Goal: Information Seeking & Learning: Check status

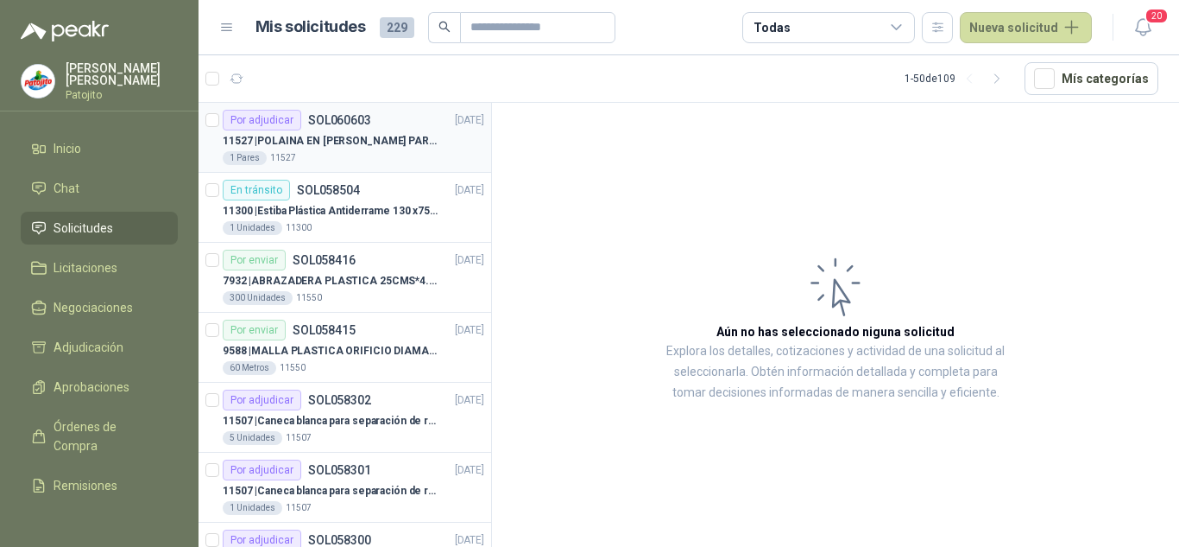
click at [370, 160] on div "1 Pares 11527" at bounding box center [354, 158] width 262 height 14
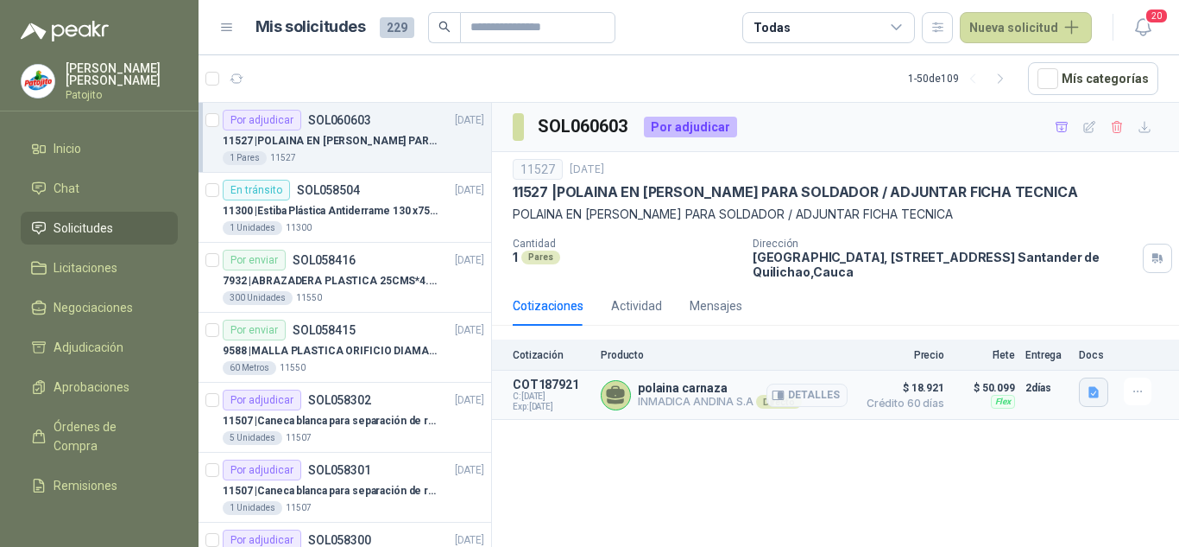
click at [1098, 390] on icon "button" at bounding box center [1094, 392] width 10 height 11
click at [958, 363] on button "ficha_tecnica_polainas_carnaza (1) (1).pdf" at bounding box center [978, 354] width 237 height 18
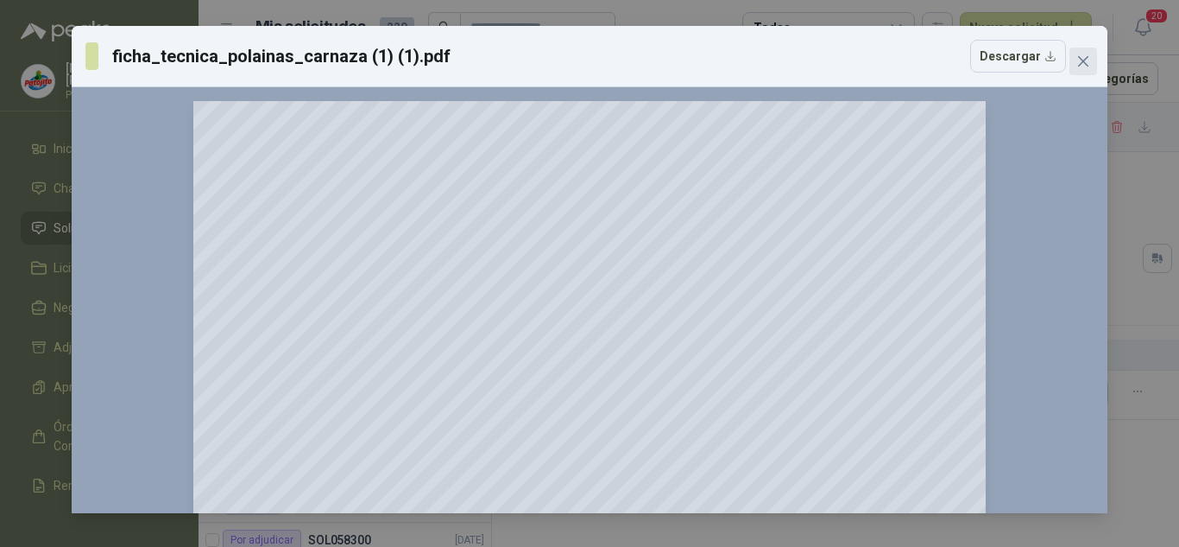
click at [1078, 64] on icon "close" at bounding box center [1084, 61] width 14 height 14
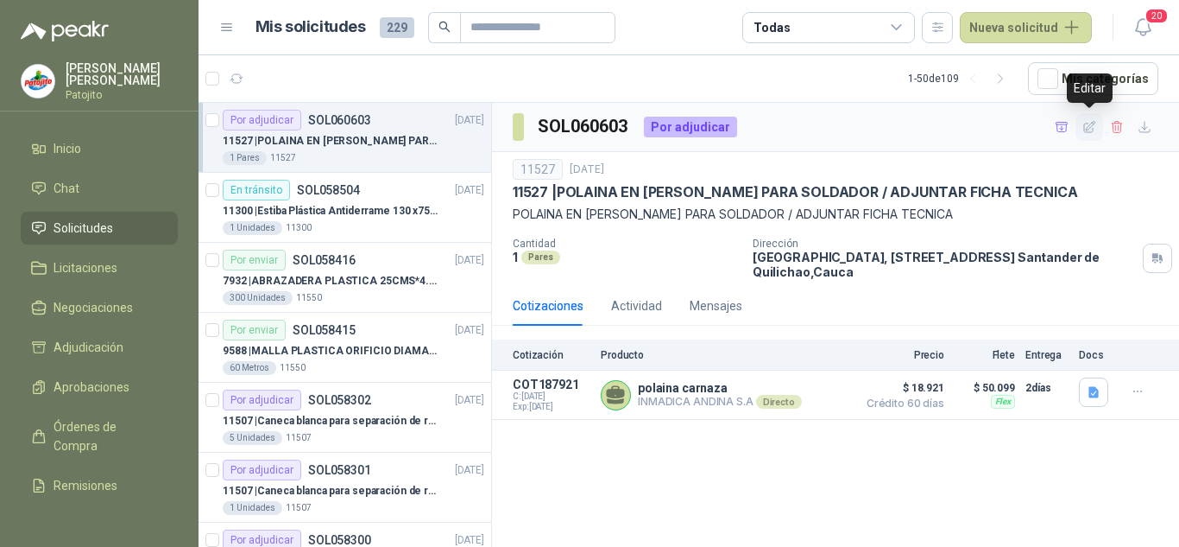
click at [1092, 121] on icon "button" at bounding box center [1090, 127] width 15 height 15
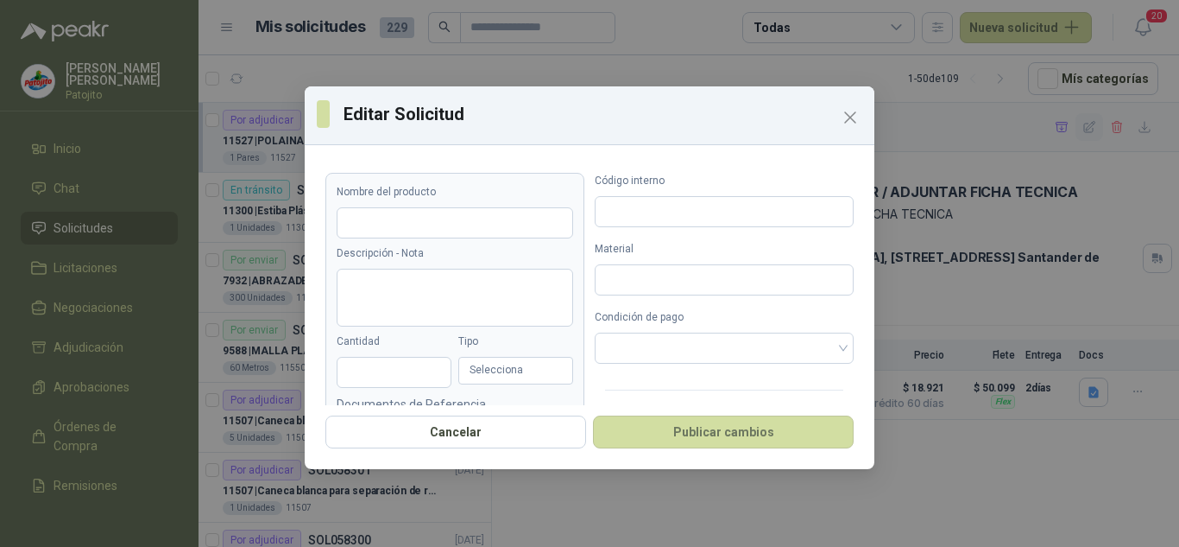
type input "**********"
type textarea "**********"
type input "*"
type input "*****"
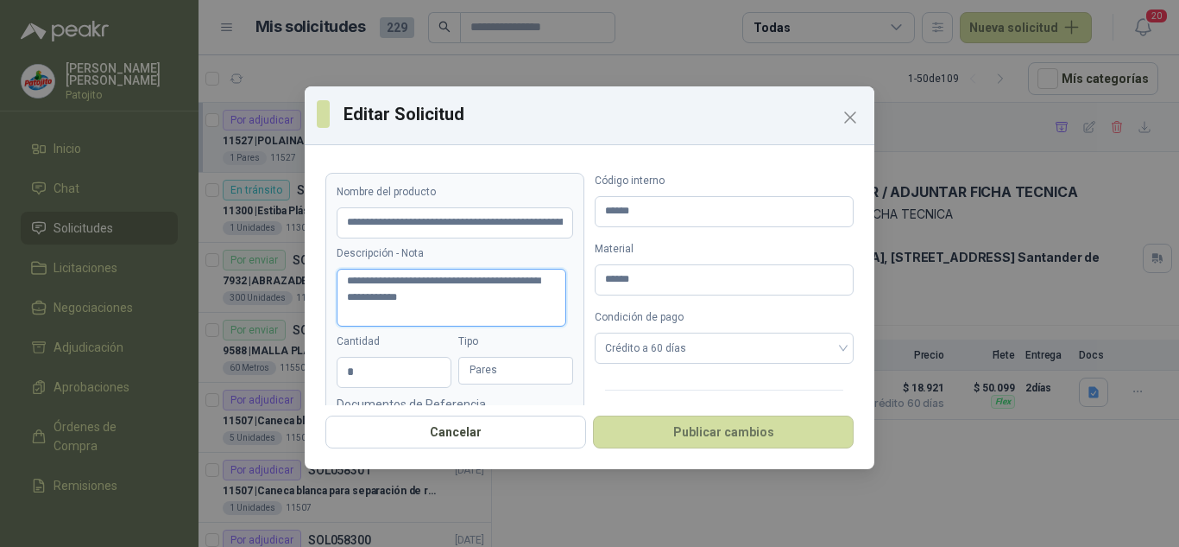
click at [515, 298] on textarea "**********" at bounding box center [452, 298] width 230 height 58
type textarea "**********"
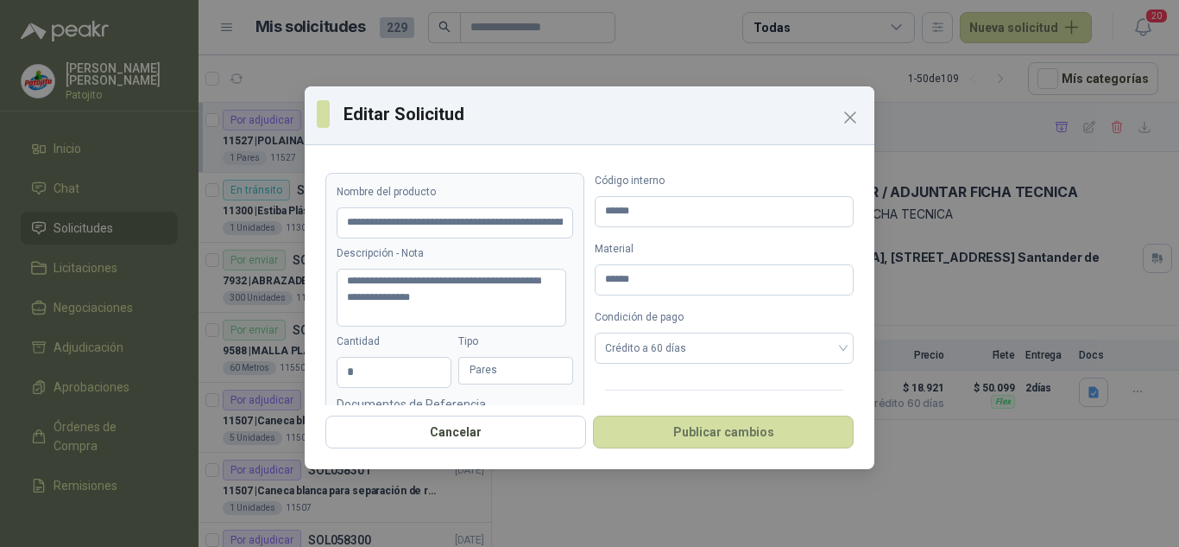
click at [844, 108] on icon "Close" at bounding box center [850, 117] width 21 height 21
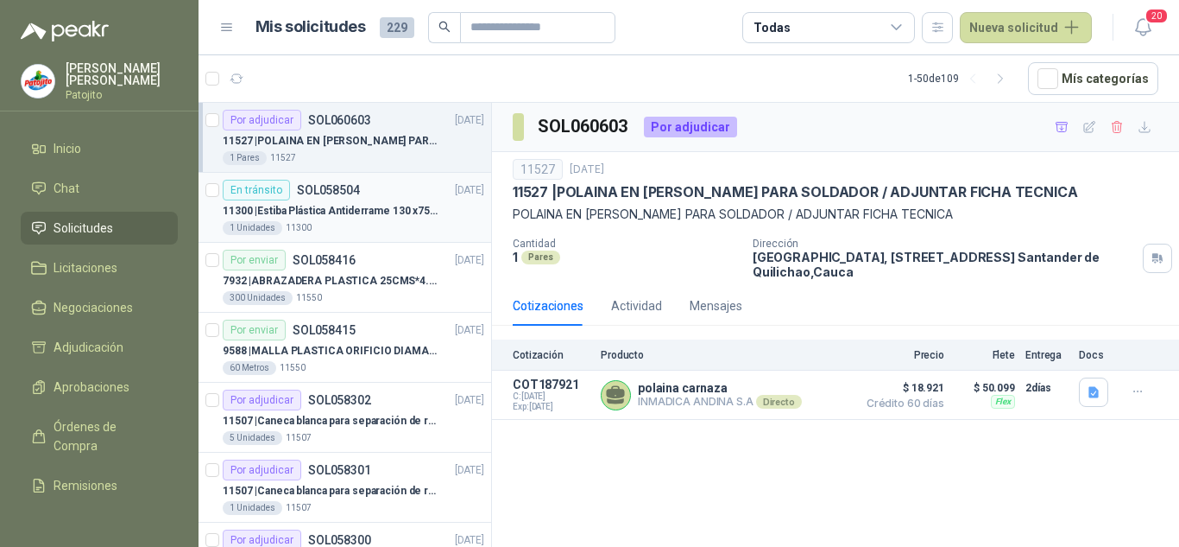
click at [361, 201] on div "11300 | Estiba Plástica Antiderrame 130 x75 CM - Capacidad 180-200 Litros" at bounding box center [354, 210] width 262 height 21
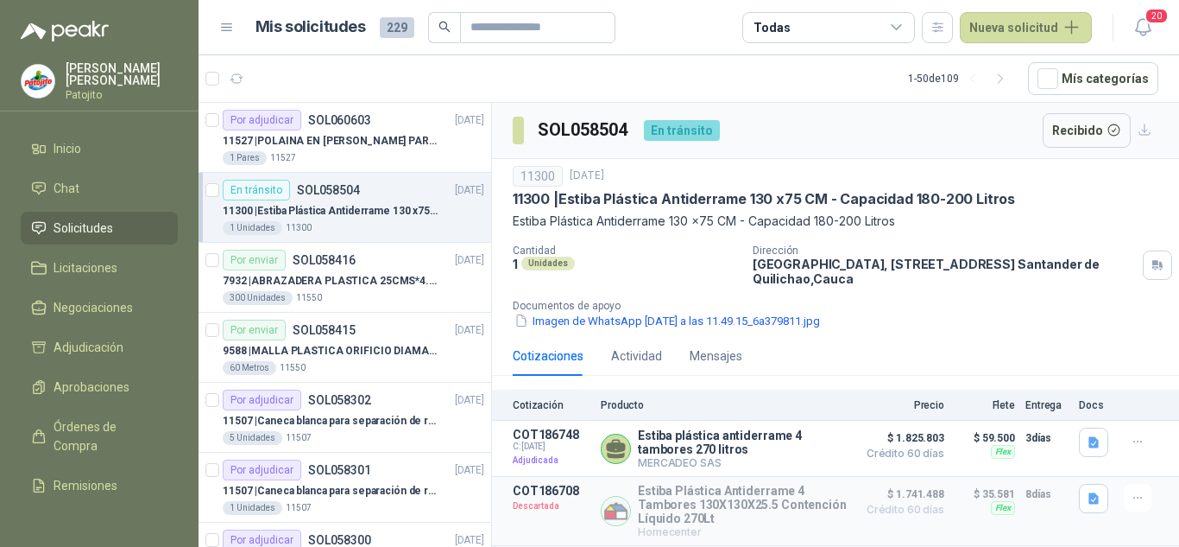
scroll to position [172, 0]
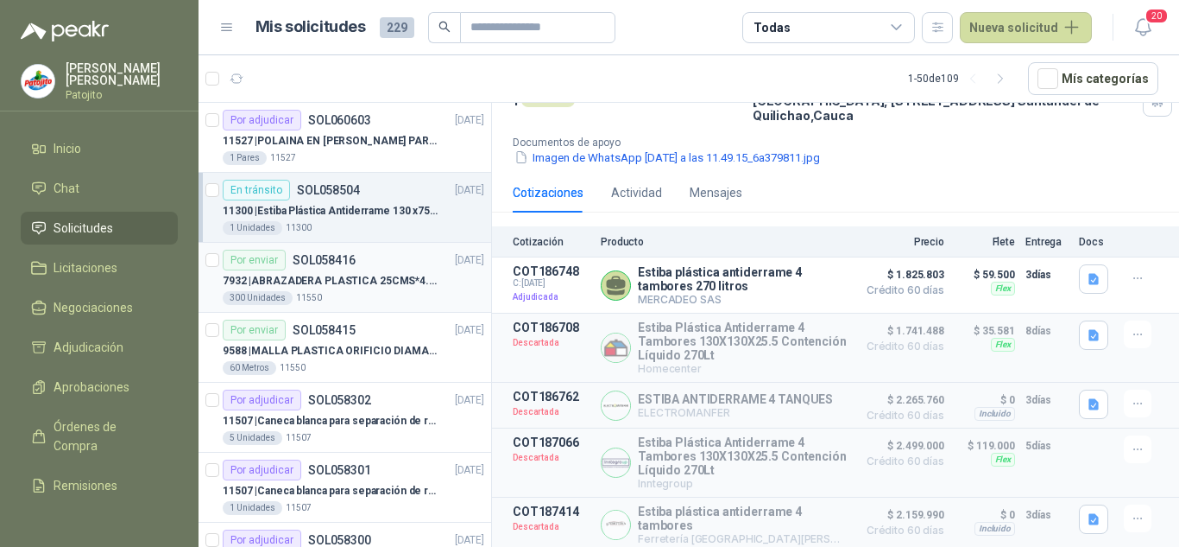
click at [368, 275] on p "7932 | ABRAZADERA PLASTICA 25CMS*4.8MM NEGRA" at bounding box center [330, 281] width 215 height 16
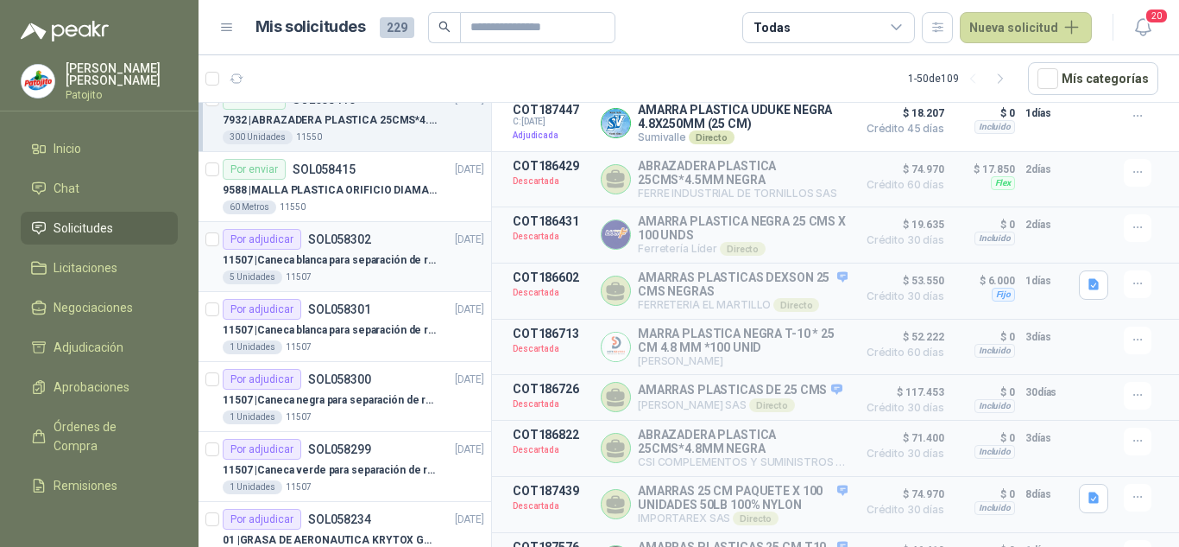
scroll to position [173, 0]
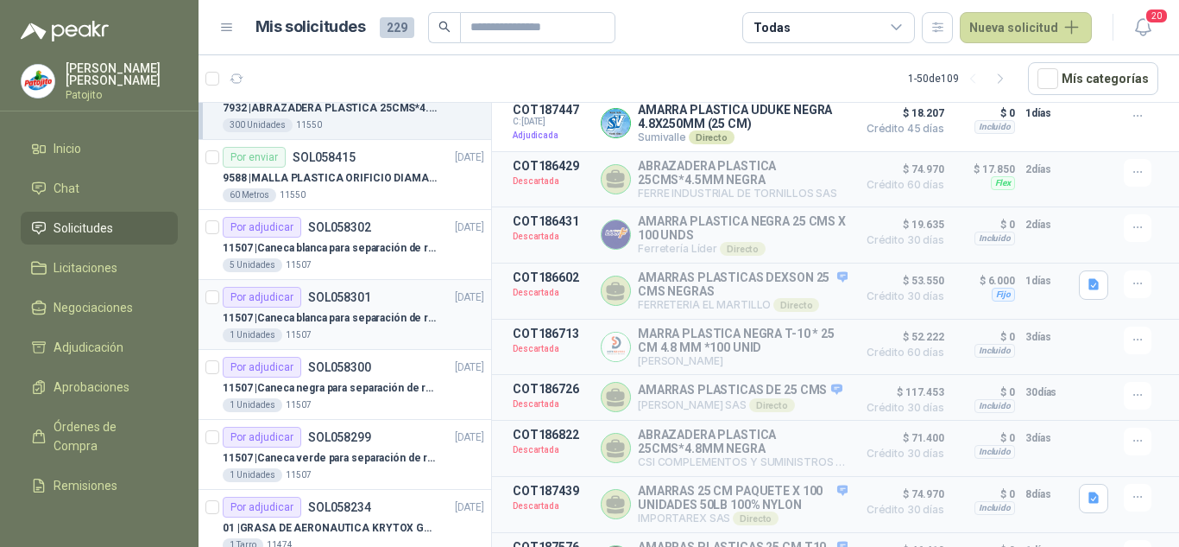
click at [372, 301] on div "Por adjudicar SOL058301 [DATE]" at bounding box center [354, 297] width 262 height 21
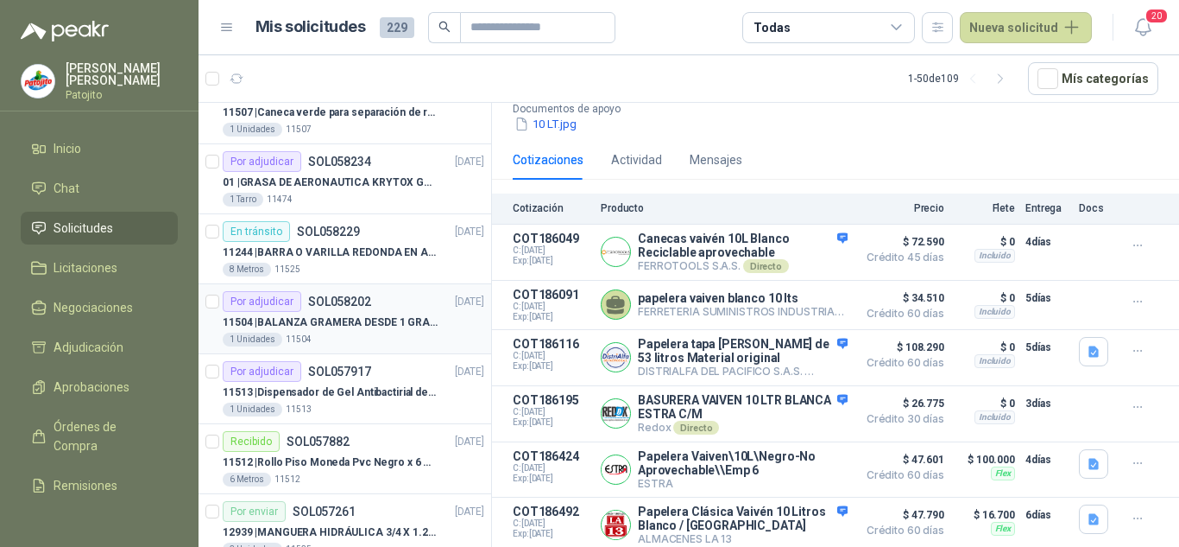
scroll to position [604, 0]
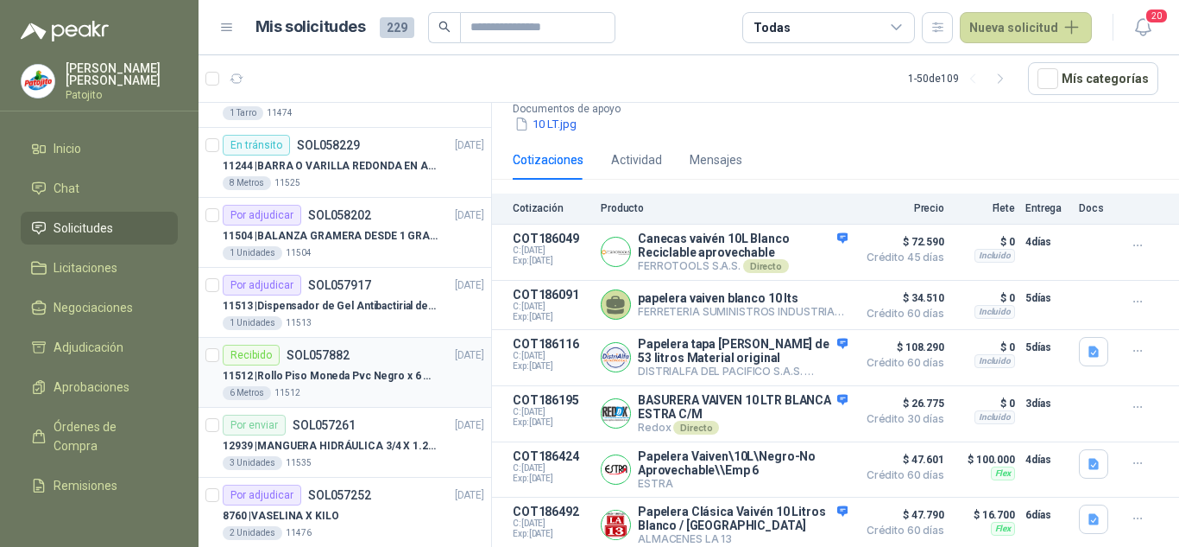
click at [347, 368] on p "11512 | [PERSON_NAME] Pvc Negro x 6 metros" at bounding box center [330, 376] width 215 height 16
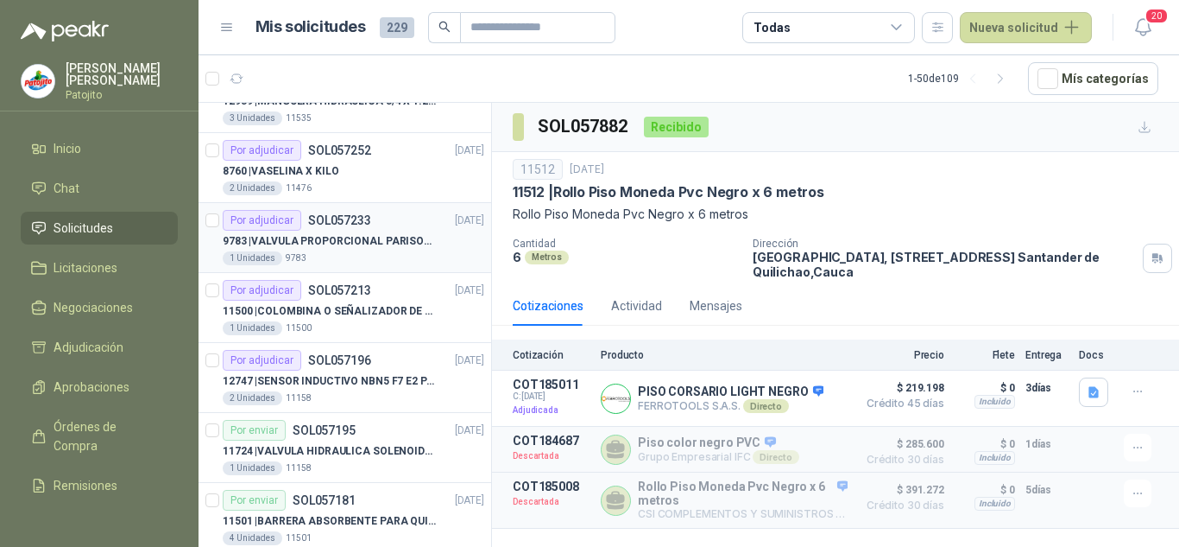
scroll to position [950, 0]
click at [369, 319] on div "11500 | COLOMBINA O SEÑALIZADOR DE TRANSITO" at bounding box center [354, 310] width 262 height 21
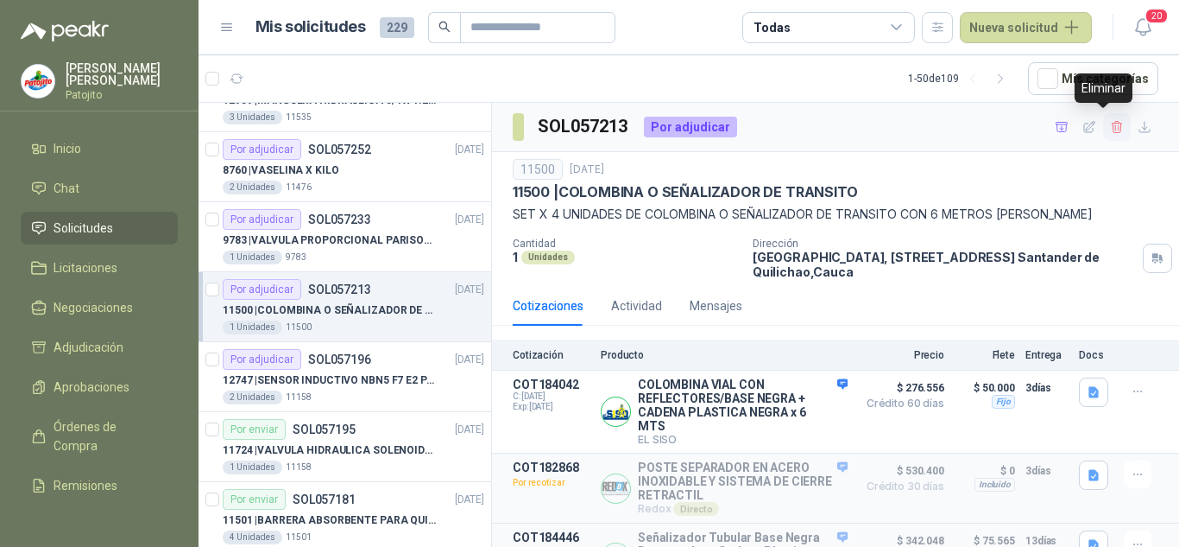
click at [1110, 130] on icon "button" at bounding box center [1117, 127] width 15 height 15
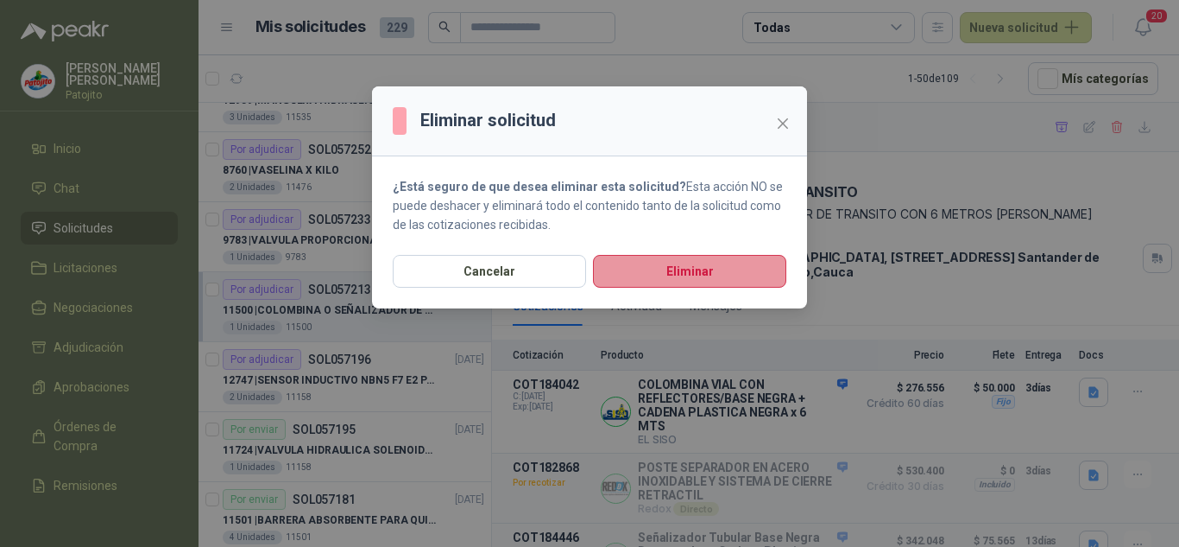
click at [698, 271] on button "Eliminar" at bounding box center [689, 271] width 193 height 33
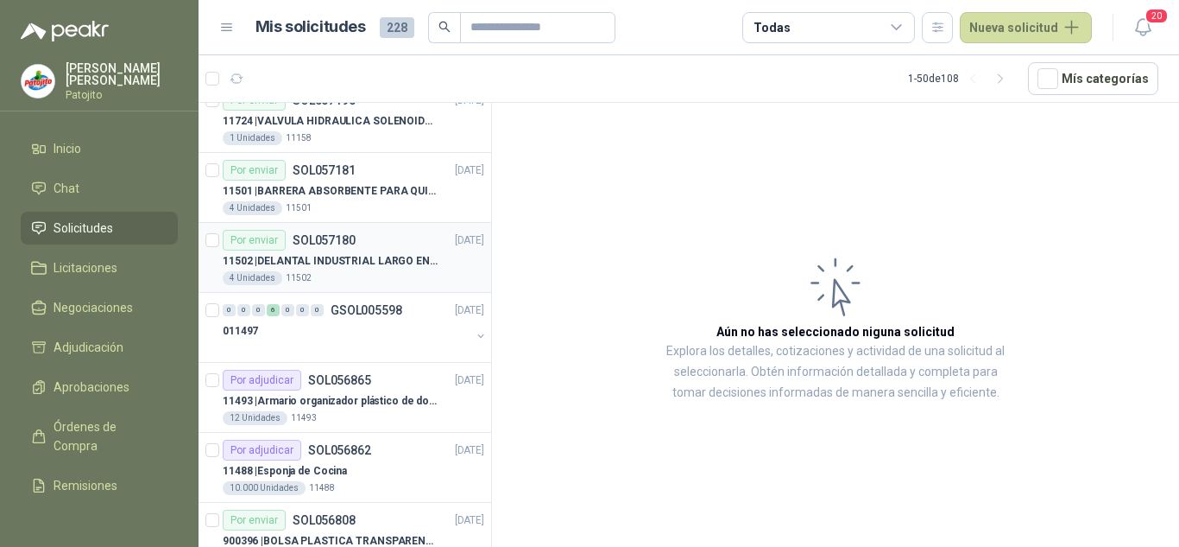
scroll to position [1295, 0]
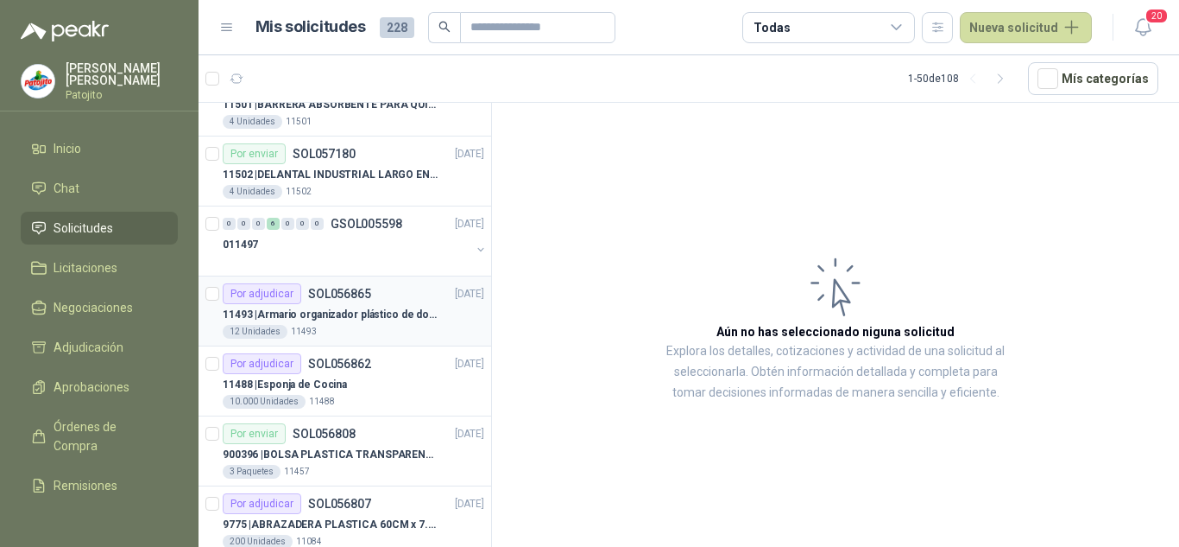
click at [369, 323] on div "11493 | Armario organizador plástico de dos puertas de acuerdo a la imagen adju…" at bounding box center [354, 314] width 262 height 21
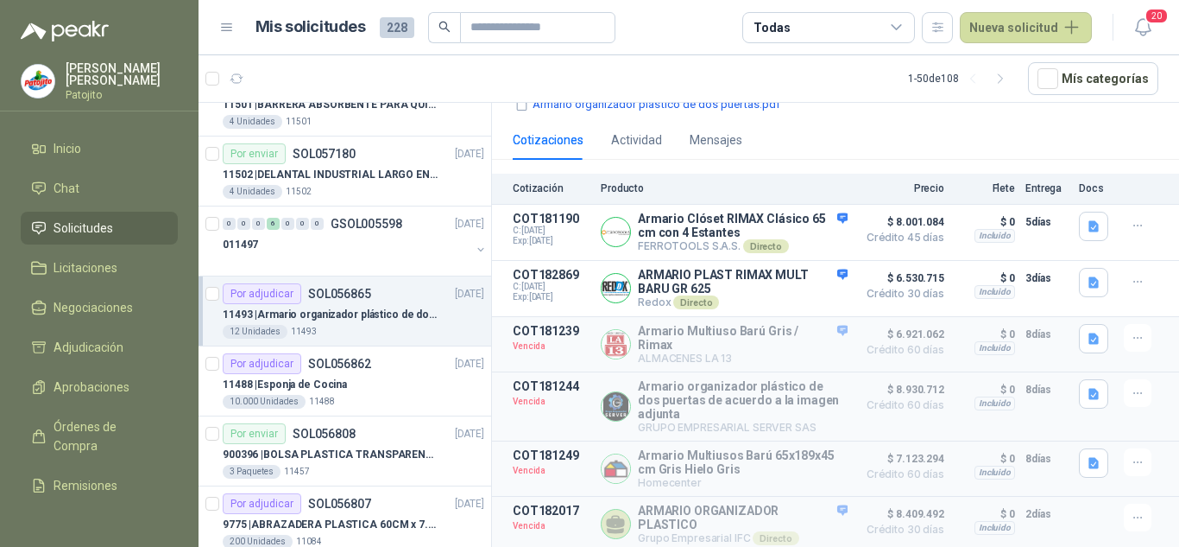
scroll to position [221, 0]
click at [1082, 212] on button "button" at bounding box center [1093, 226] width 29 height 29
click at [1053, 150] on button "image.png" at bounding box center [1046, 159] width 75 height 18
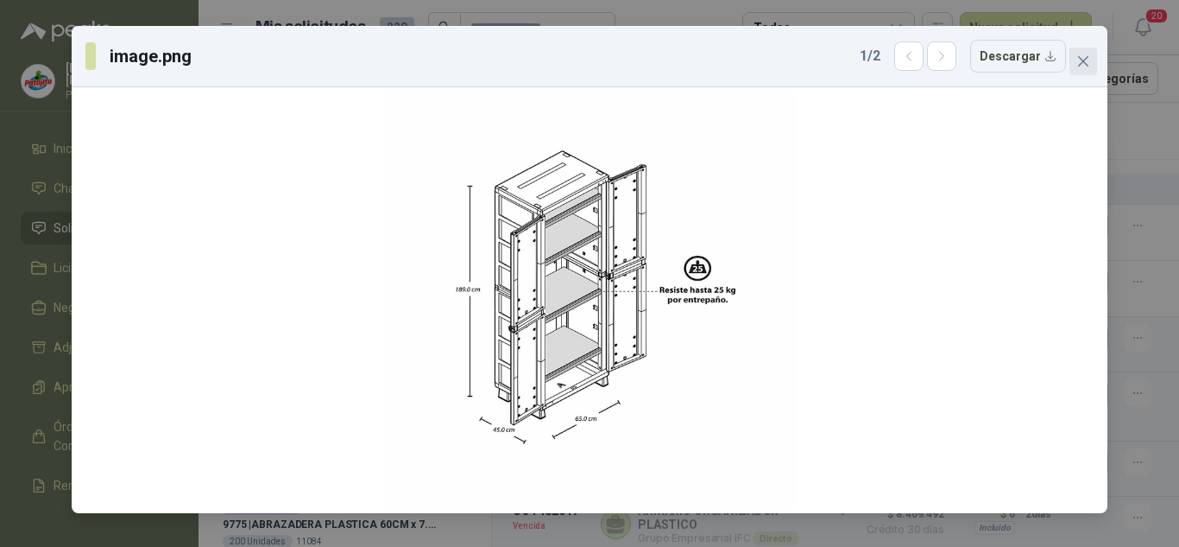
click at [1072, 72] on button "Close" at bounding box center [1084, 61] width 28 height 28
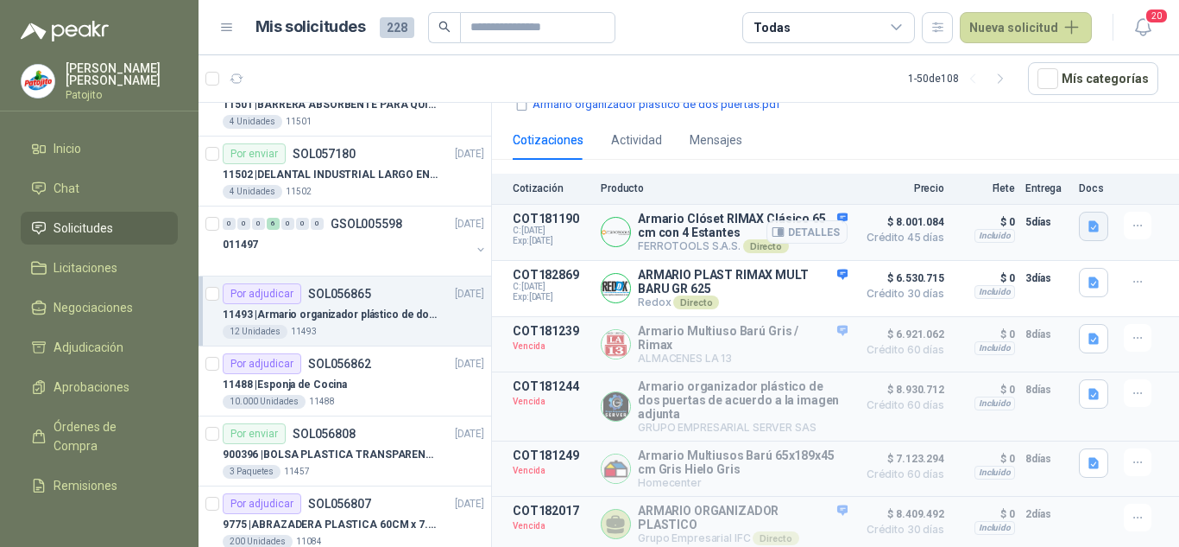
click at [1087, 219] on icon "button" at bounding box center [1094, 226] width 15 height 15
click at [1036, 182] on button "image.png" at bounding box center [1046, 177] width 75 height 18
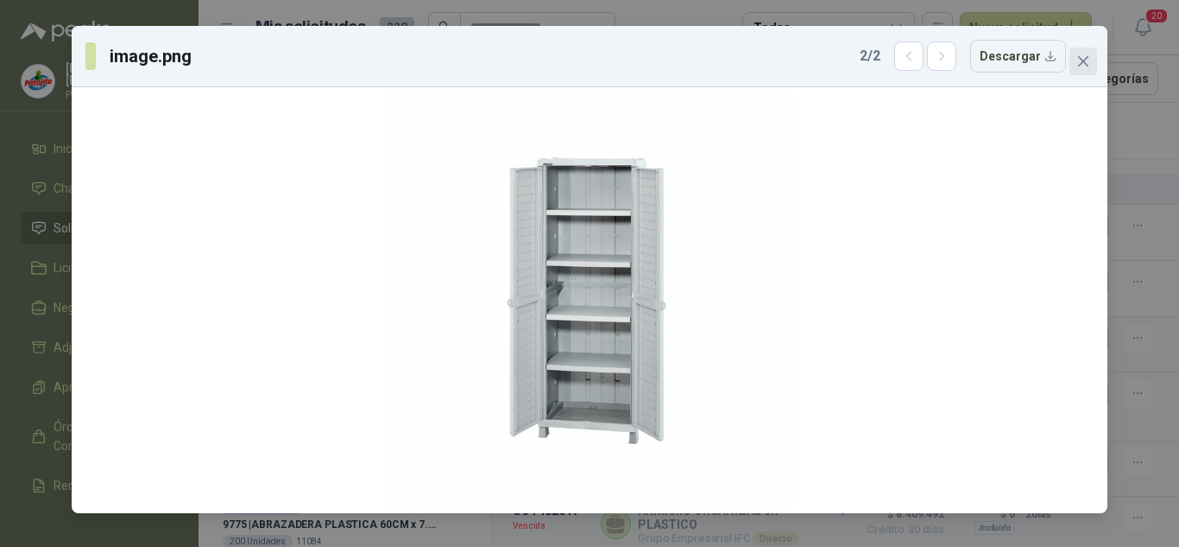
click at [1078, 68] on button "Close" at bounding box center [1084, 61] width 28 height 28
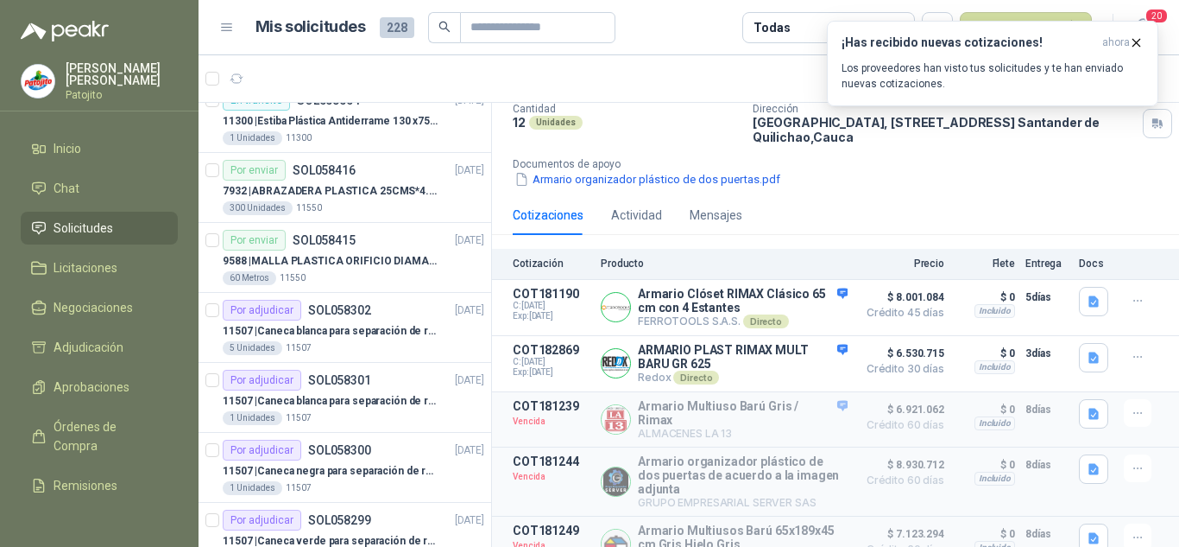
scroll to position [0, 0]
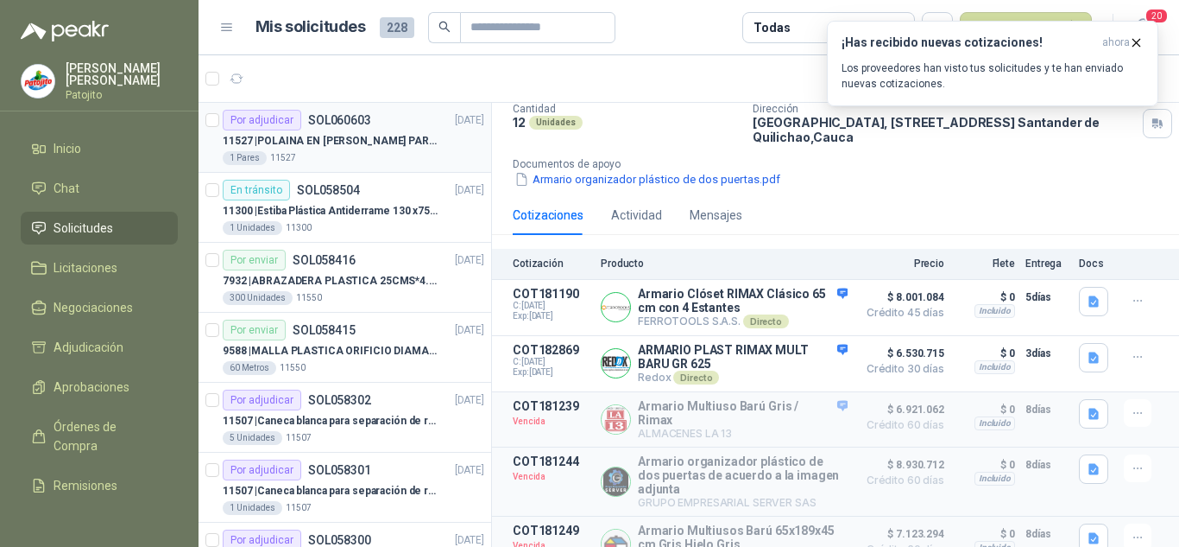
click at [372, 131] on div "11527 | POLAINA EN CARNAZA PARA SOLDADOR / ADJUNTAR FICHA TECNICA" at bounding box center [354, 140] width 262 height 21
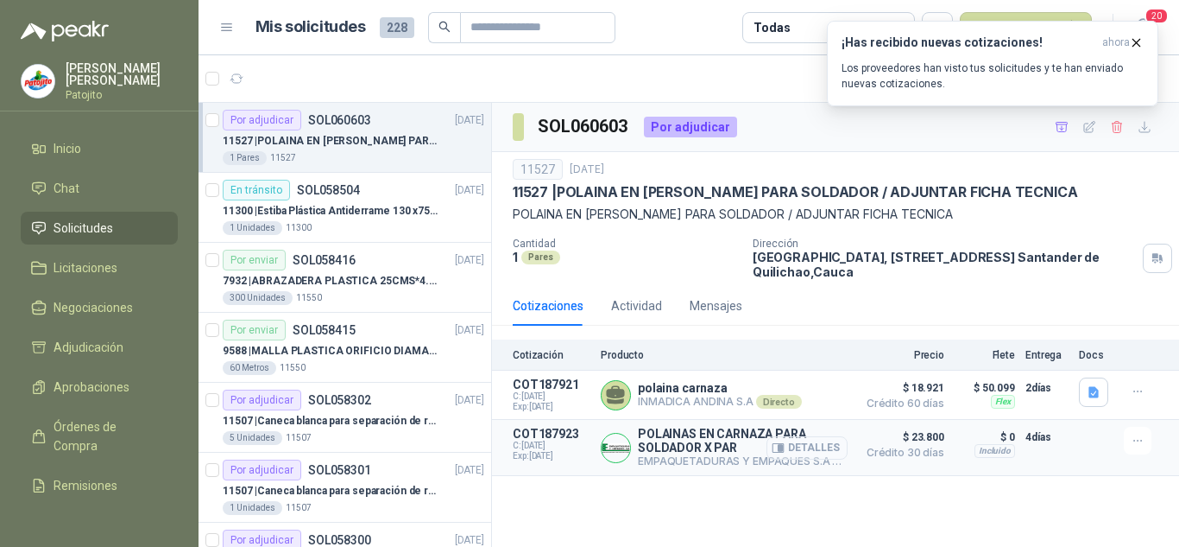
click at [773, 439] on button "Detalles" at bounding box center [807, 447] width 81 height 23
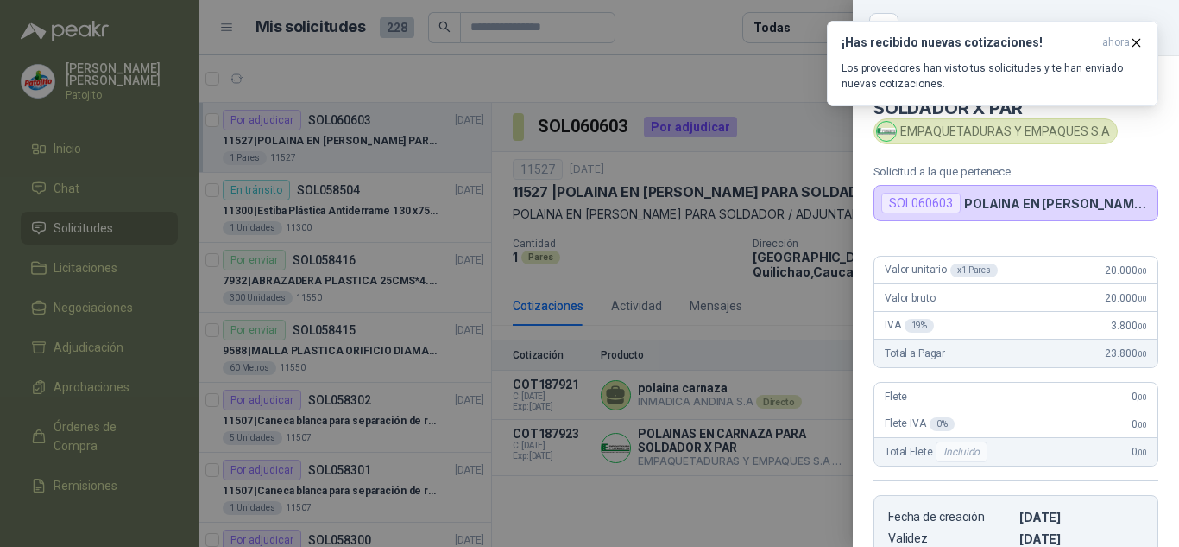
scroll to position [313, 0]
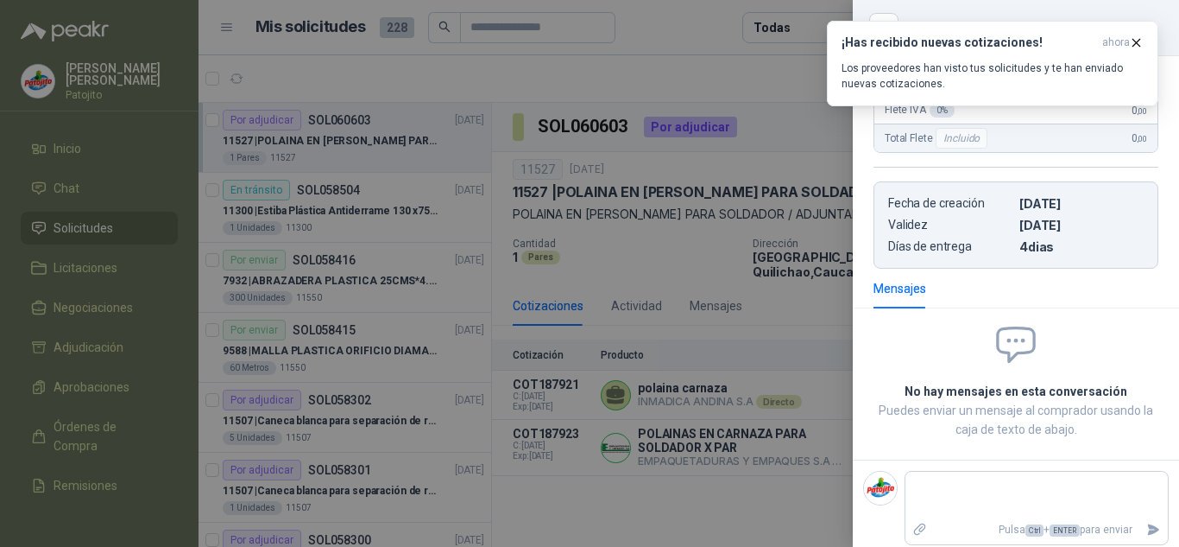
click at [758, 497] on div at bounding box center [589, 273] width 1179 height 547
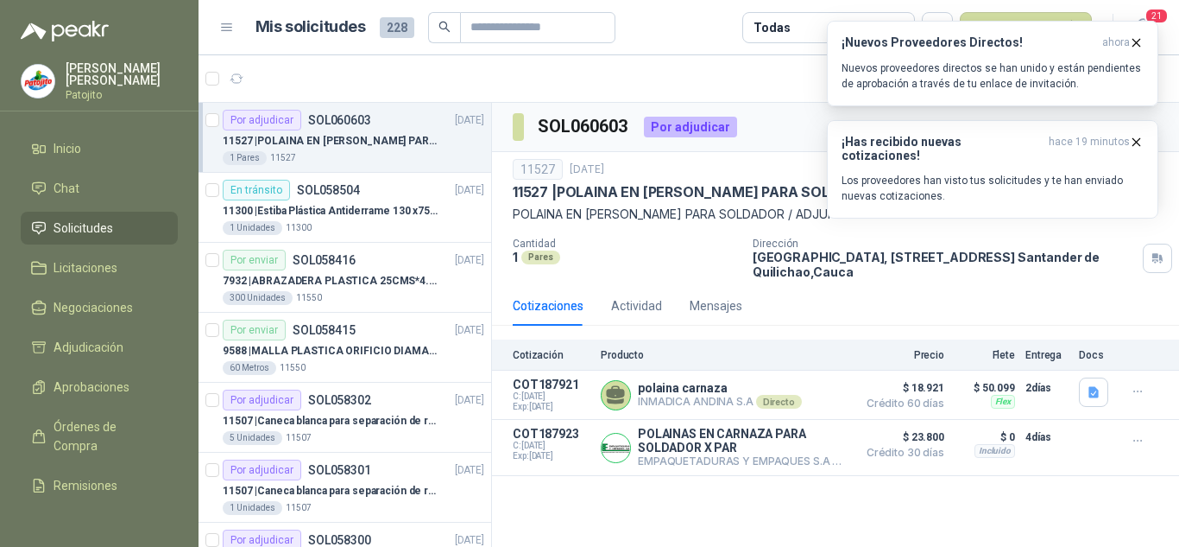
click at [555, 77] on article "1 - 50 de 108 Mís categorías" at bounding box center [689, 78] width 981 height 47
click at [1135, 47] on icon "button" at bounding box center [1136, 42] width 15 height 15
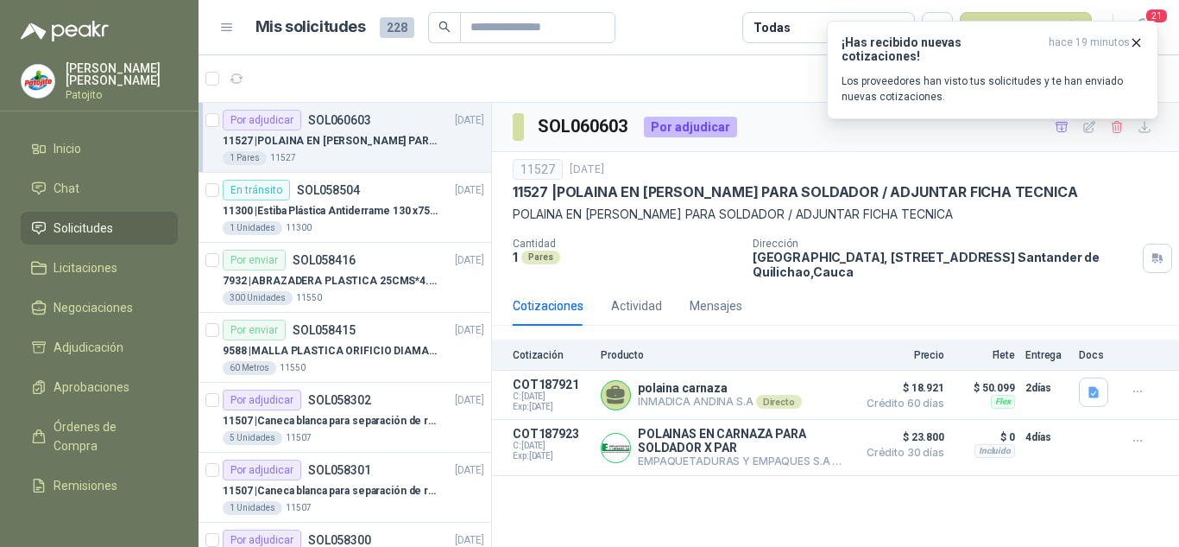
click at [1135, 47] on icon "button" at bounding box center [1136, 42] width 15 height 15
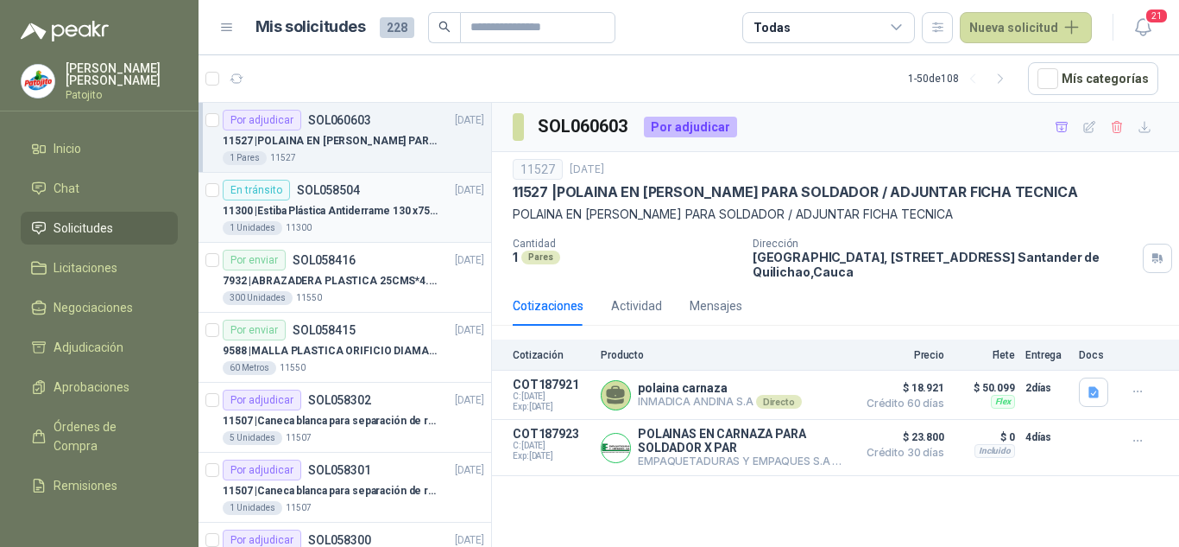
click at [324, 224] on div "1 Unidades 11300" at bounding box center [354, 228] width 262 height 14
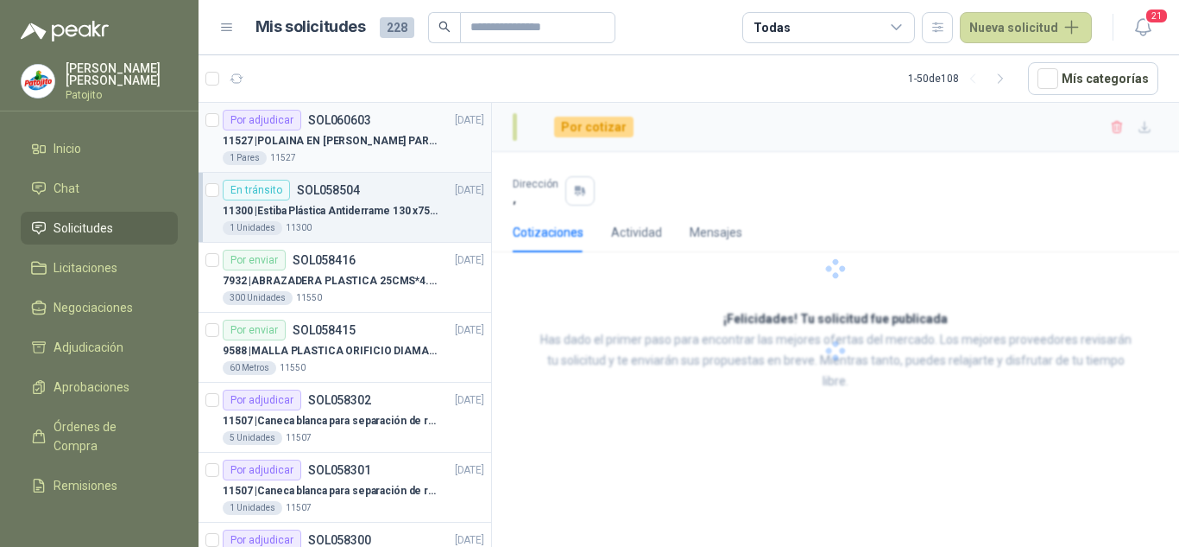
click at [350, 136] on p "11527 | POLAINA EN CARNAZA PARA SOLDADOR / ADJUNTAR FICHA TECNICA" at bounding box center [330, 141] width 215 height 16
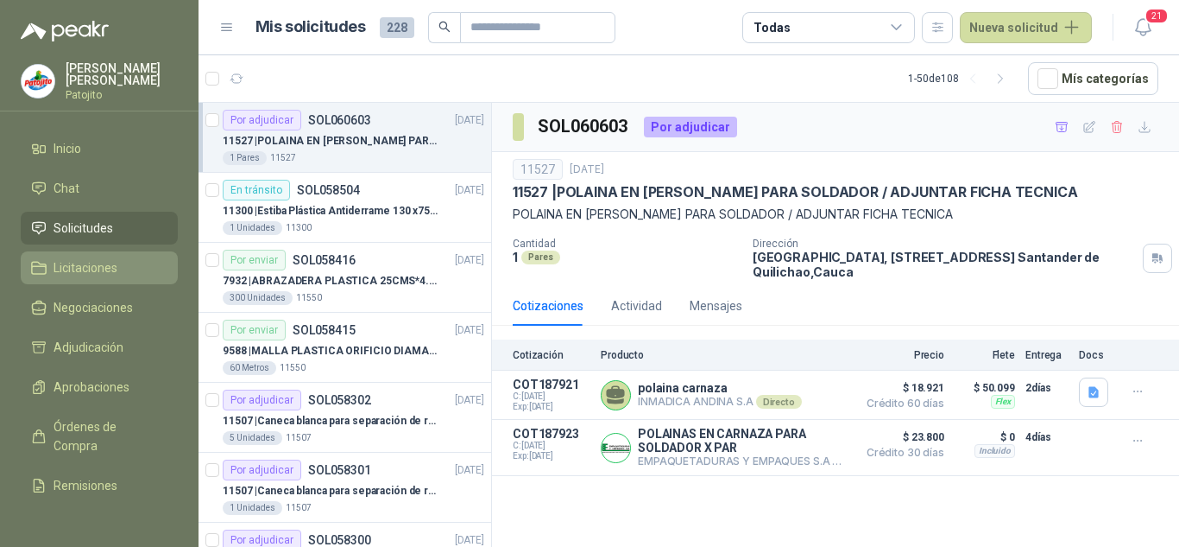
click at [109, 258] on span "Licitaciones" at bounding box center [86, 267] width 64 height 19
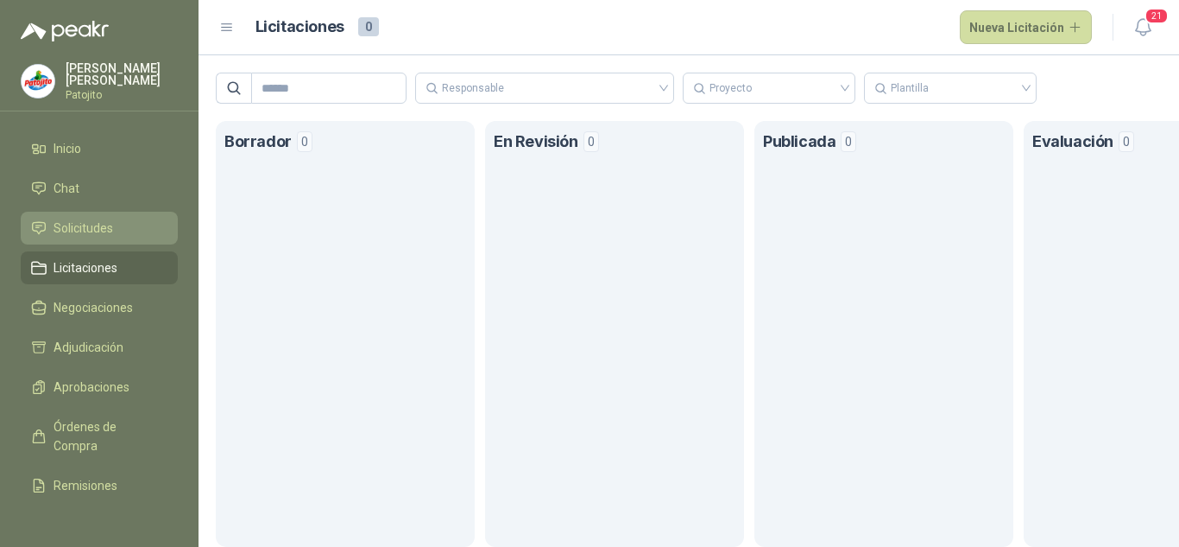
click at [93, 214] on link "Solicitudes" at bounding box center [99, 228] width 157 height 33
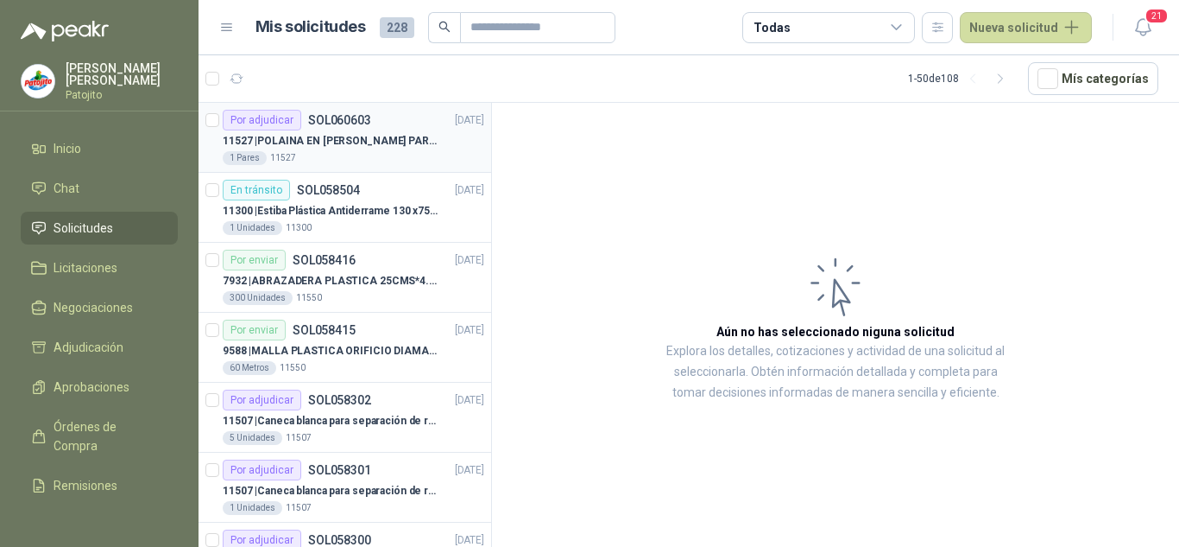
click at [326, 147] on p "11527 | POLAINA EN CARNAZA PARA SOLDADOR / ADJUNTAR FICHA TECNICA" at bounding box center [330, 141] width 215 height 16
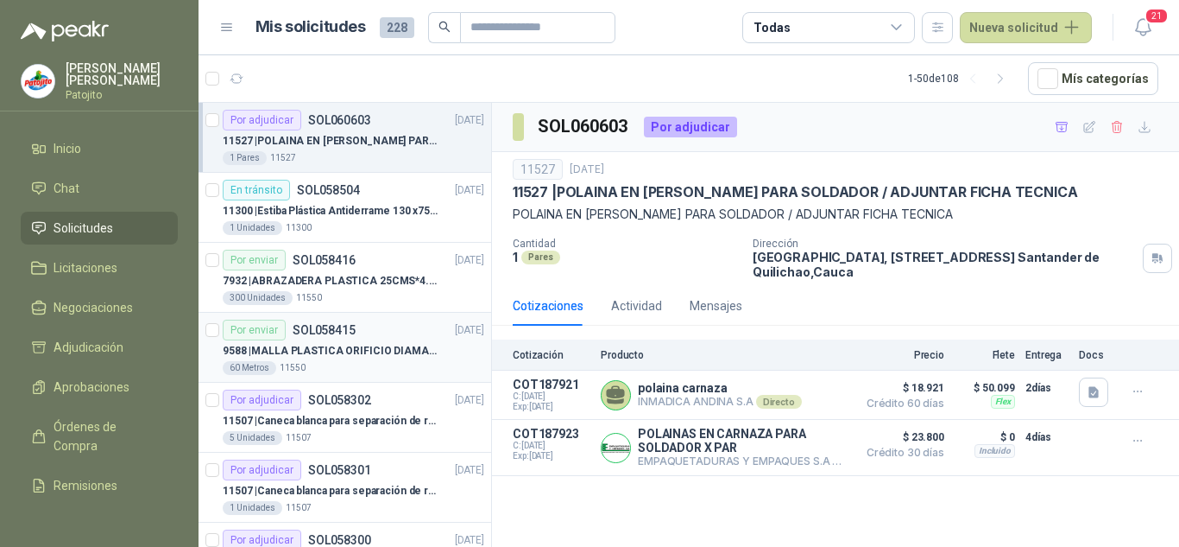
click at [370, 352] on p "9588 | MALLA PLASTICA ORIFICIO DIAMANTE 3MM" at bounding box center [330, 351] width 215 height 16
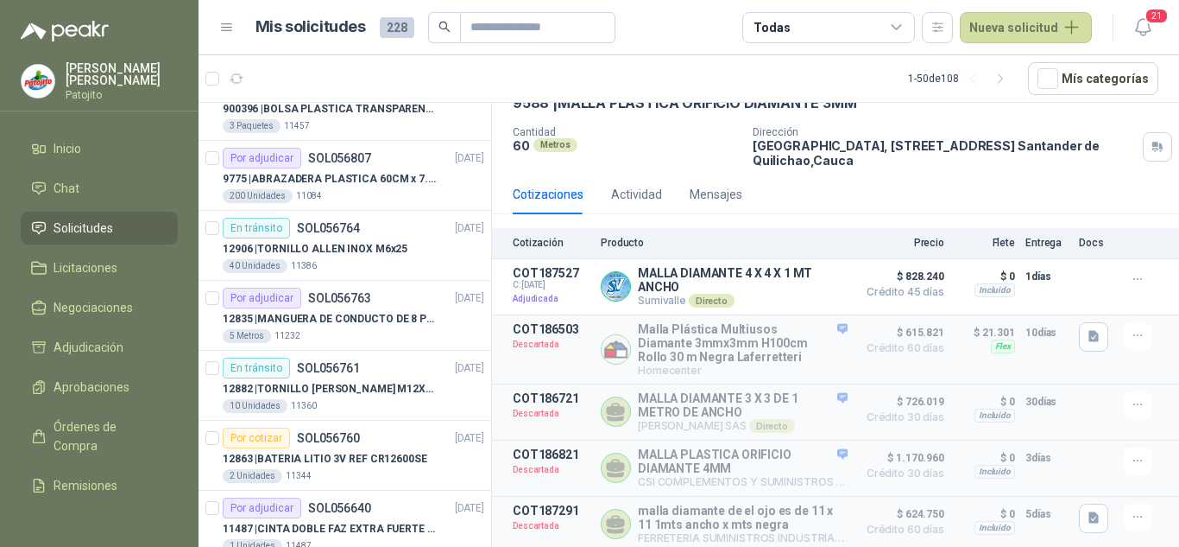
scroll to position [1209, 0]
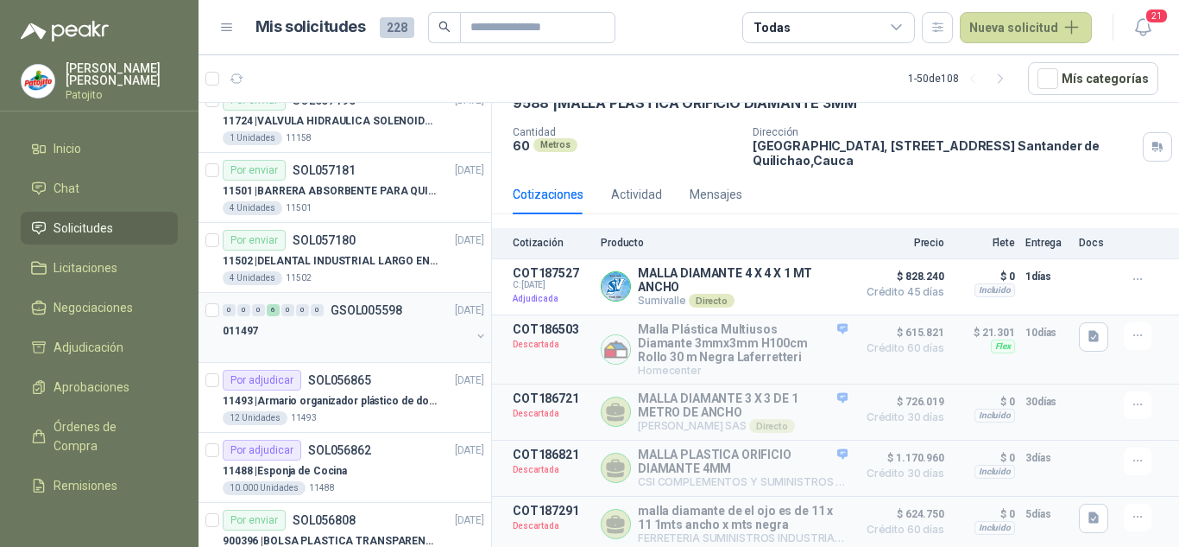
click at [347, 332] on div "011497" at bounding box center [347, 330] width 248 height 21
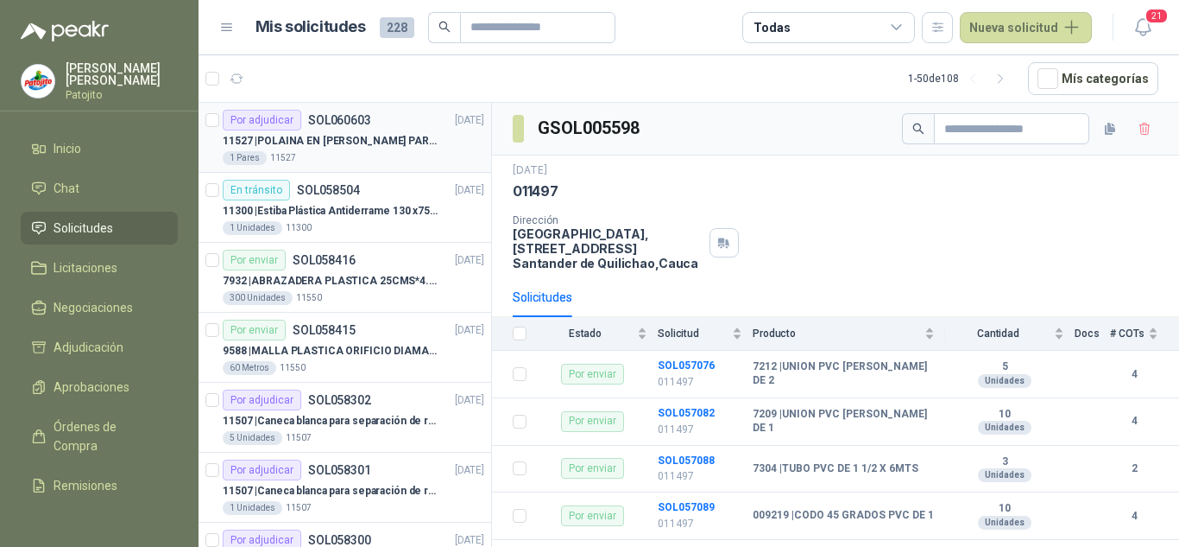
click at [371, 127] on div "Por adjudicar SOL060603 [DATE]" at bounding box center [354, 120] width 262 height 21
click at [369, 193] on div "En tránsito SOL058504 [DATE]" at bounding box center [354, 190] width 262 height 21
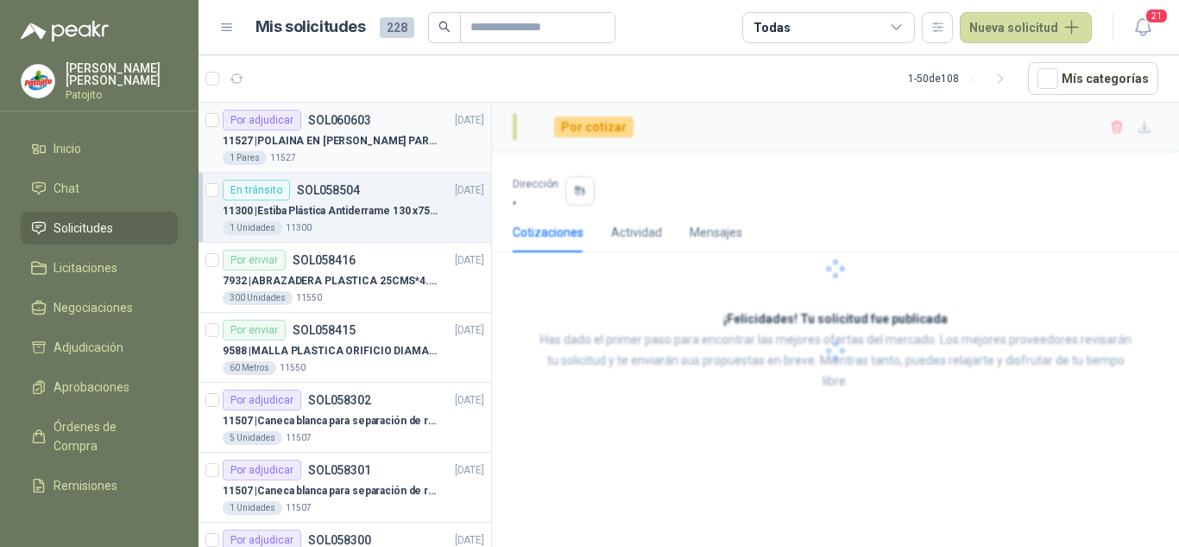
click at [362, 155] on div "1 Pares 11527" at bounding box center [354, 158] width 262 height 14
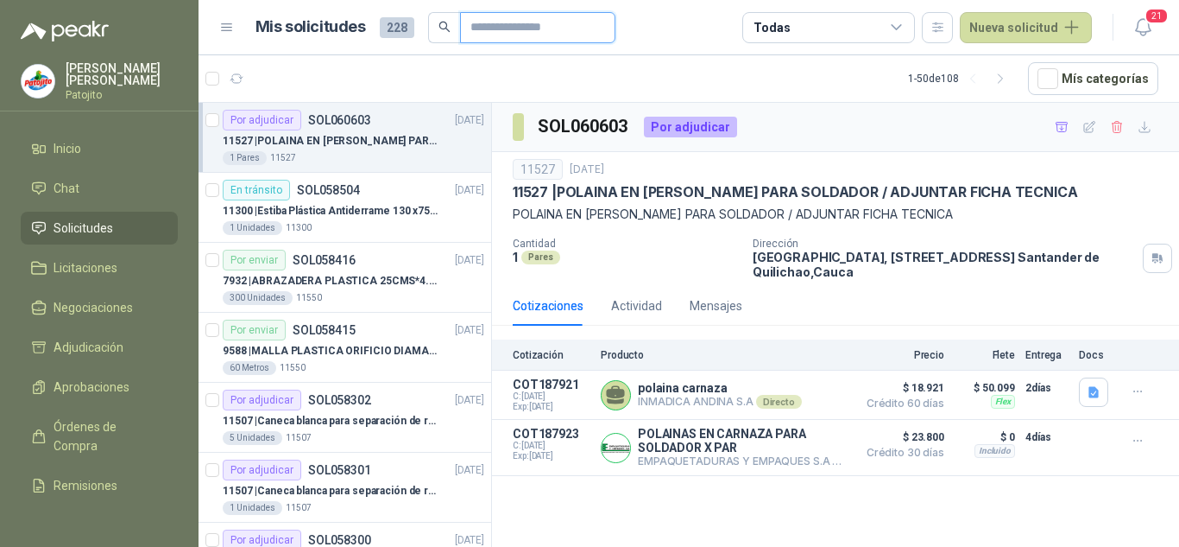
click at [488, 27] on input "text" at bounding box center [531, 27] width 121 height 29
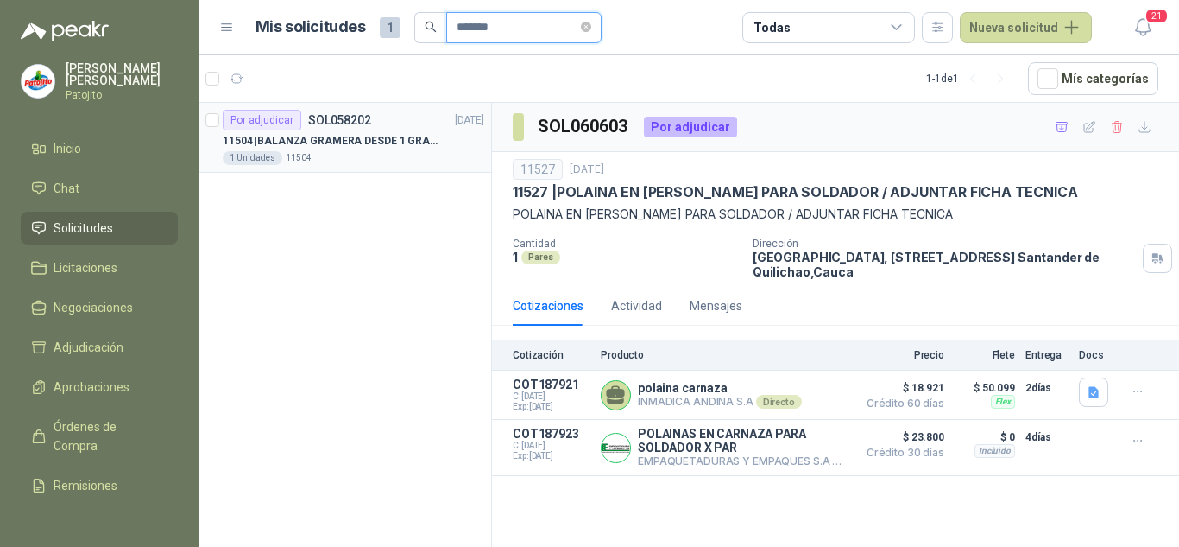
type input "*******"
click at [406, 140] on p "11504 | BALANZA GRAMERA DESDE 1 GRAMO HASTA 5 GRAMOS" at bounding box center [330, 141] width 215 height 16
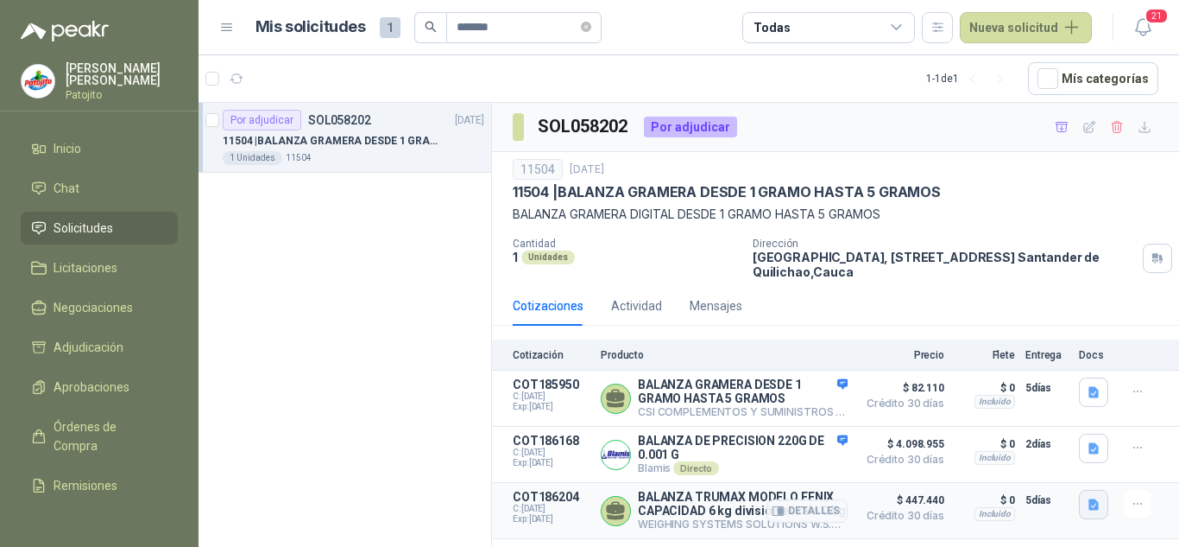
click at [1091, 510] on icon "button" at bounding box center [1094, 504] width 10 height 11
click at [1027, 465] on button "Cotizacion COW-9570.pdf" at bounding box center [1021, 470] width 154 height 18
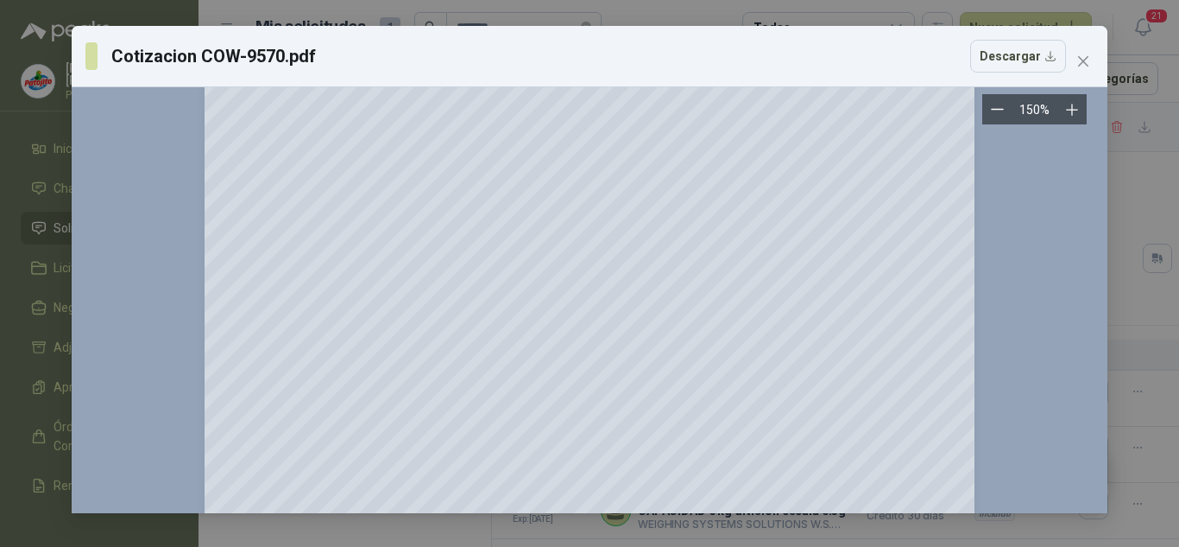
scroll to position [345, 0]
click at [1089, 50] on button "Close" at bounding box center [1084, 61] width 28 height 28
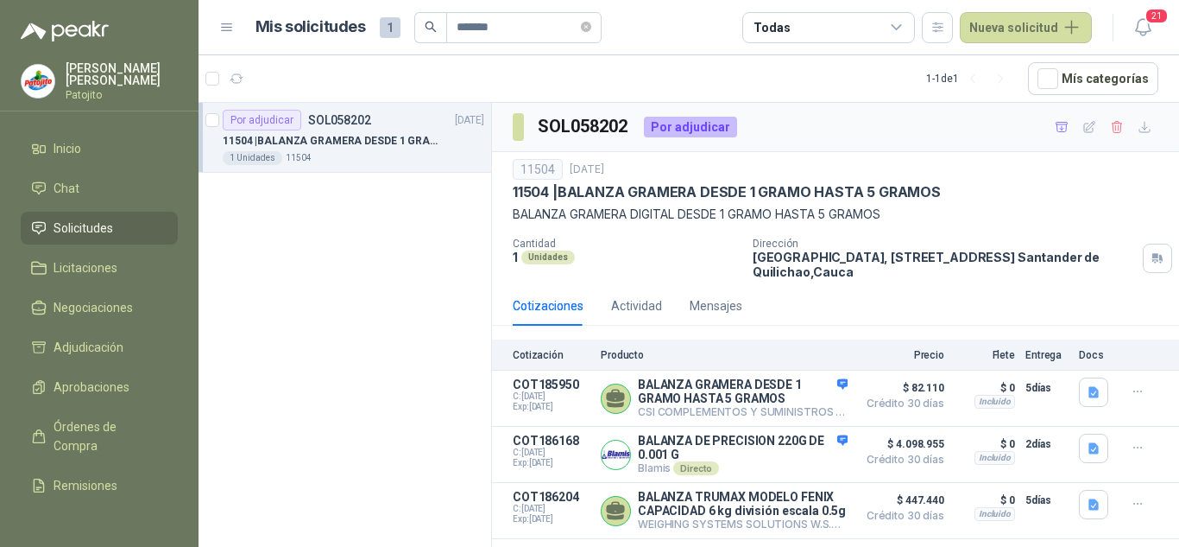
click at [383, 140] on p "11504 | BALANZA GRAMERA DESDE 1 GRAMO HASTA 5 GRAMOS" at bounding box center [330, 141] width 215 height 16
click at [99, 262] on span "Licitaciones" at bounding box center [86, 267] width 64 height 19
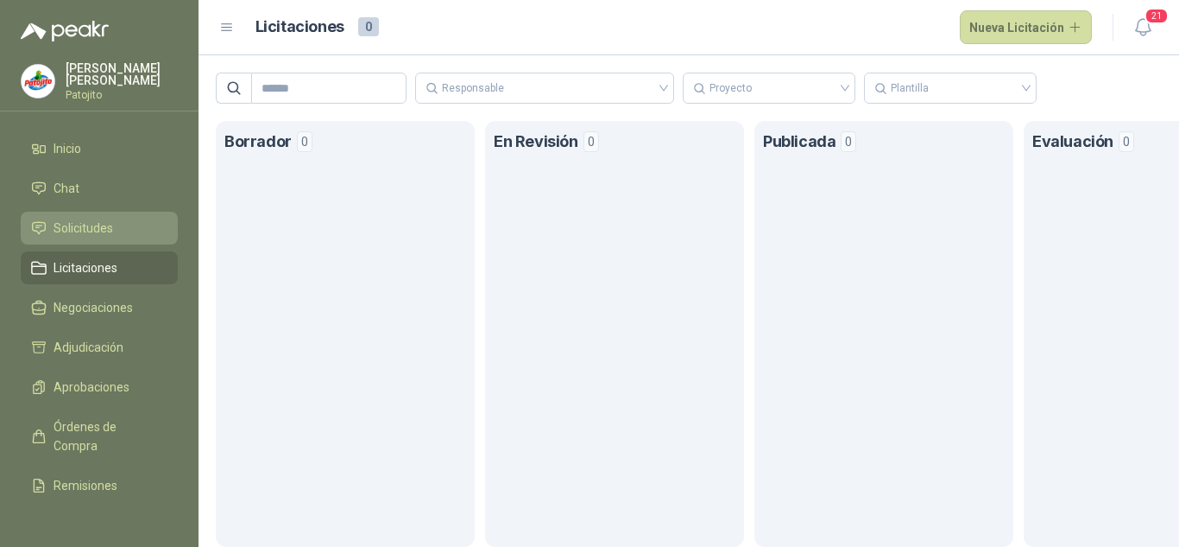
click at [91, 228] on span "Solicitudes" at bounding box center [84, 227] width 60 height 19
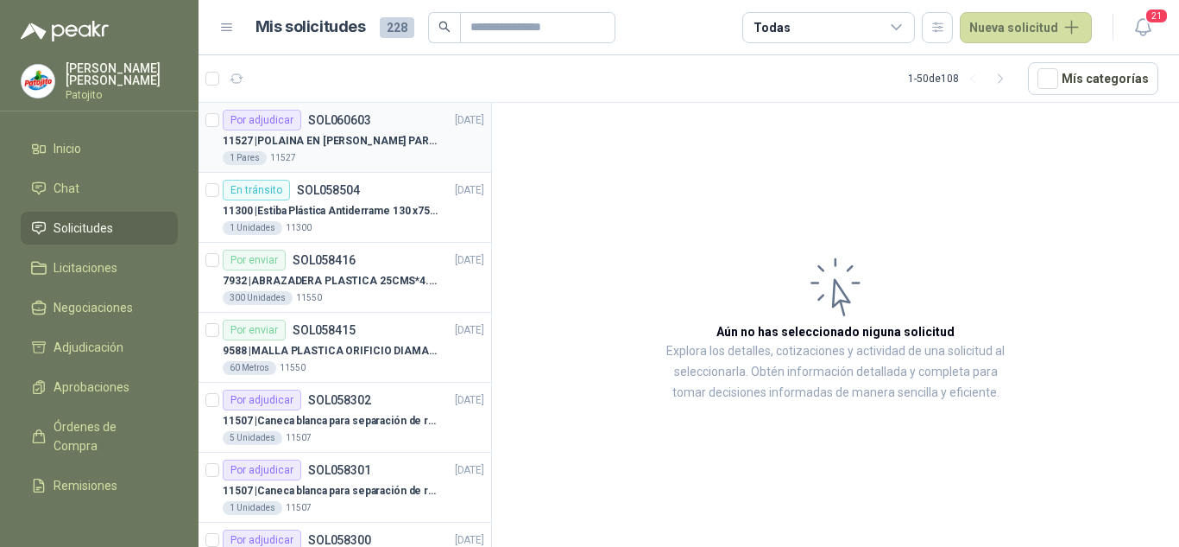
click at [351, 142] on p "11527 | POLAINA EN CARNAZA PARA SOLDADOR / ADJUNTAR FICHA TECNICA" at bounding box center [330, 141] width 215 height 16
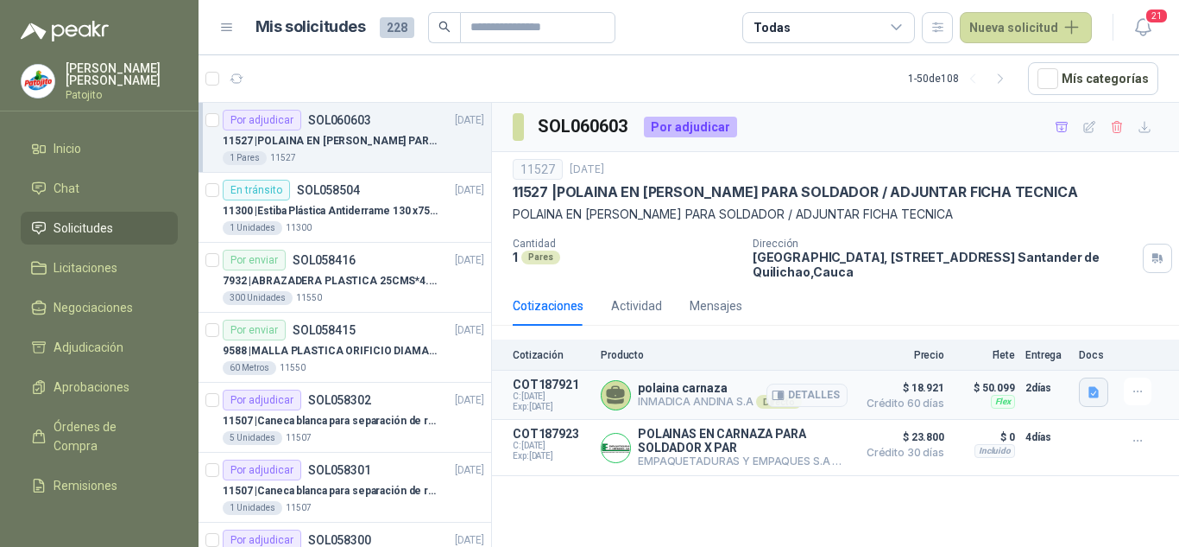
click at [1097, 386] on icon "button" at bounding box center [1094, 392] width 15 height 15
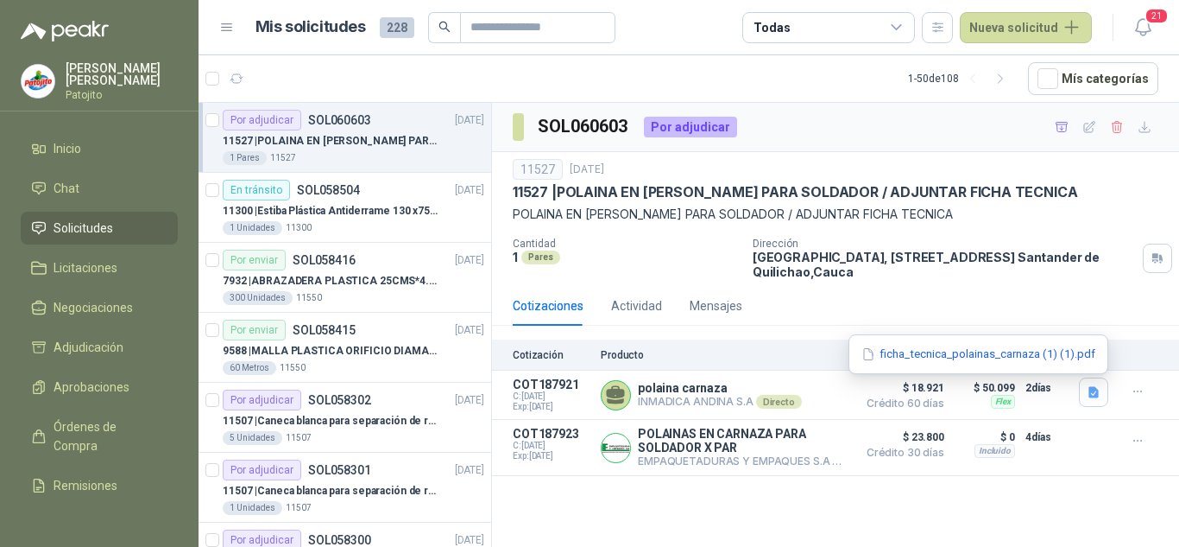
click at [942, 342] on div "ficha_tecnica_polainas_carnaza (1) (1).pdf" at bounding box center [979, 354] width 260 height 41
click at [944, 350] on button "ficha_tecnica_polainas_carnaza (1) (1).pdf" at bounding box center [978, 354] width 237 height 18
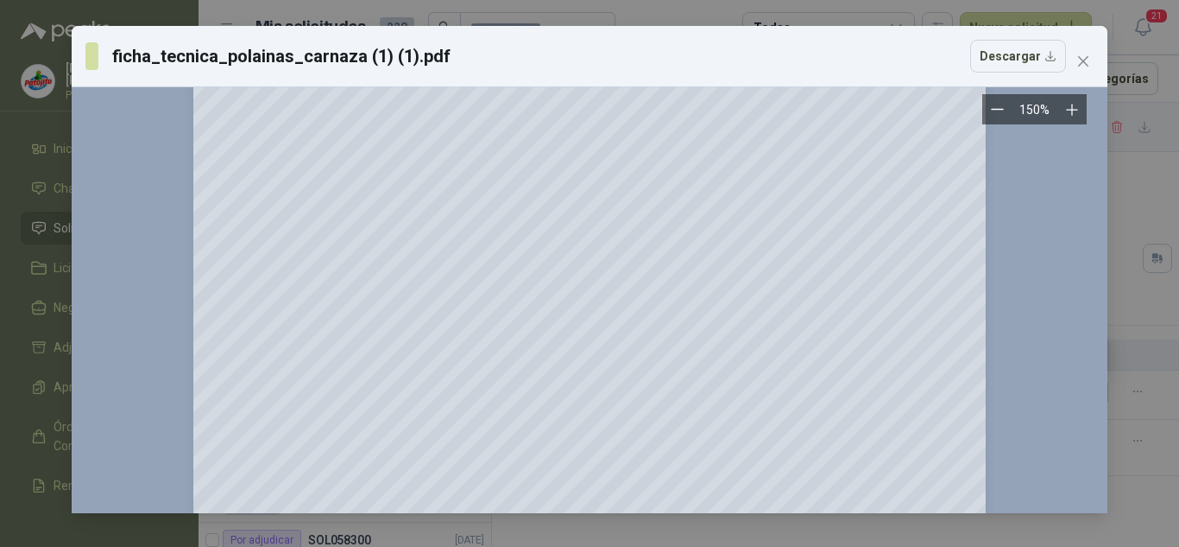
scroll to position [259, 0]
click at [1088, 57] on icon "close" at bounding box center [1083, 61] width 10 height 10
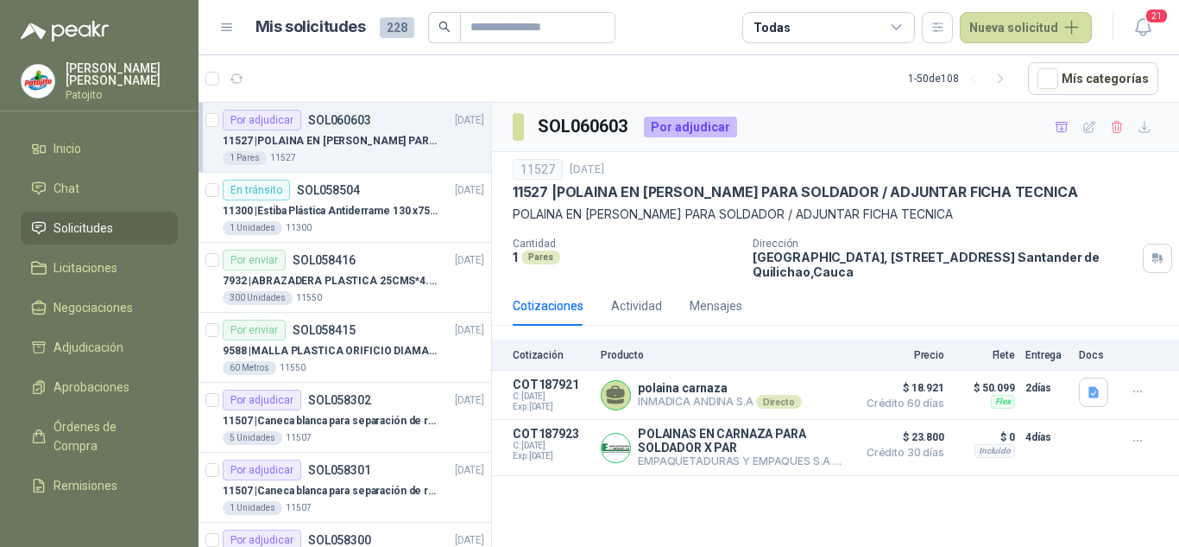
click at [346, 147] on p "11527 | POLAINA EN CARNAZA PARA SOLDADOR / ADJUNTAR FICHA TECNICA" at bounding box center [330, 141] width 215 height 16
click at [336, 196] on p "SOL058504" at bounding box center [328, 190] width 63 height 12
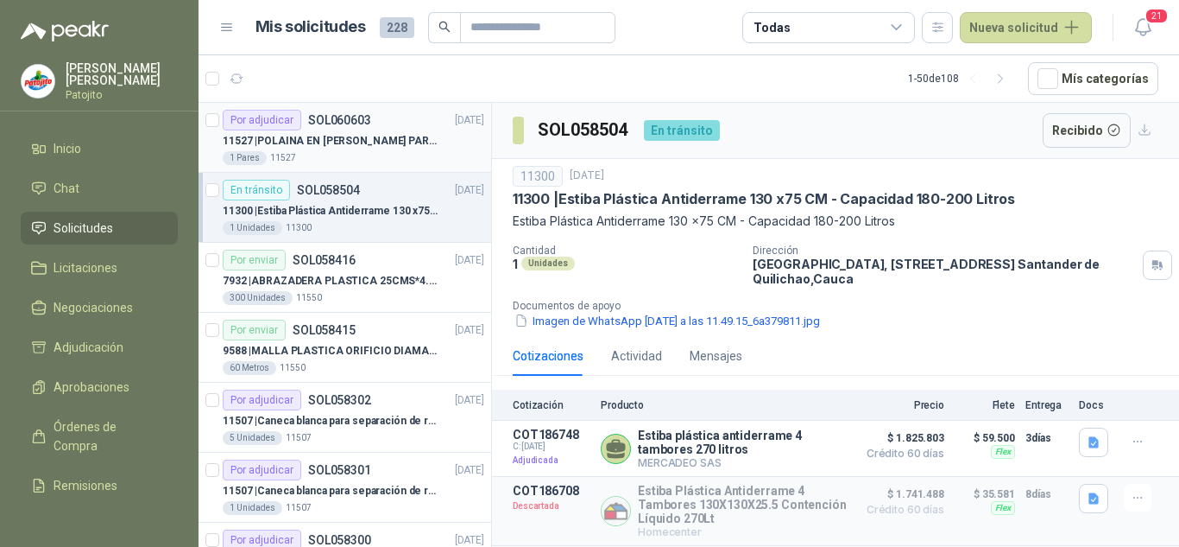
click at [346, 139] on p "11527 | POLAINA EN CARNAZA PARA SOLDADOR / ADJUNTAR FICHA TECNICA" at bounding box center [330, 141] width 215 height 16
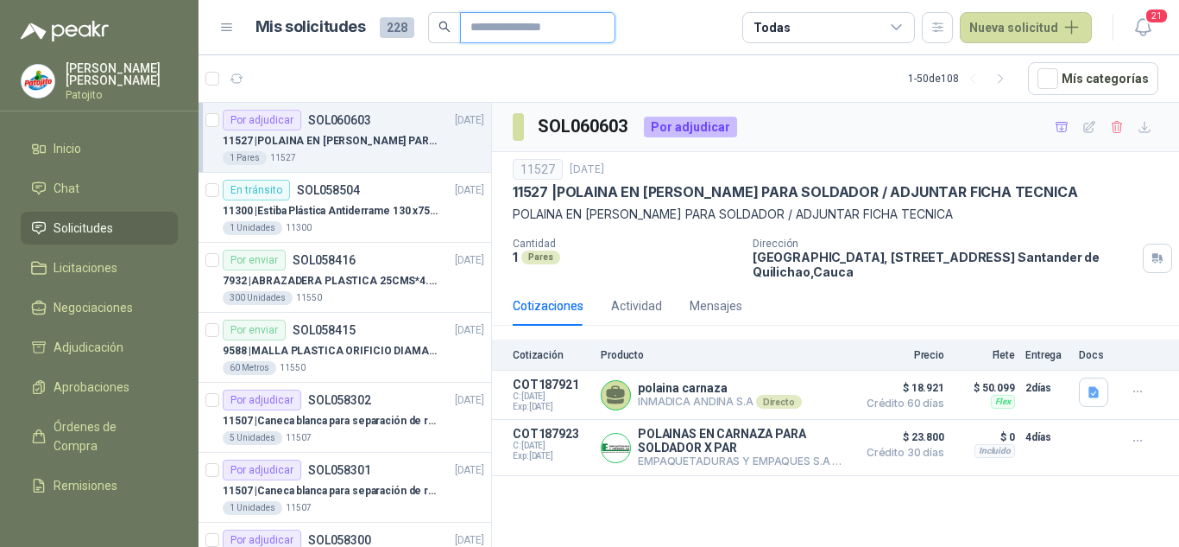
click at [484, 35] on input "text" at bounding box center [531, 27] width 121 height 29
click at [309, 136] on p "11527 | POLAINA EN CARNAZA PARA SOLDADOR / ADJUNTAR FICHA TECNICA" at bounding box center [330, 141] width 215 height 16
click at [313, 208] on p "11300 | Estiba Plástica Antiderrame 130 x75 CM - Capacidad 180-200 Litros" at bounding box center [330, 211] width 215 height 16
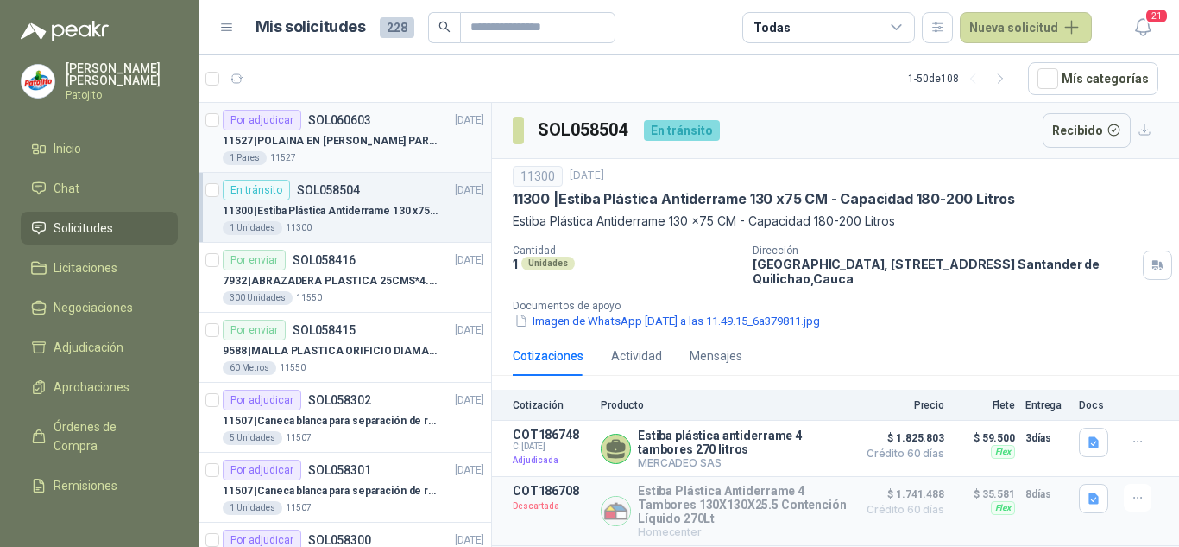
click at [355, 136] on p "11527 | POLAINA EN CARNAZA PARA SOLDADOR / ADJUNTAR FICHA TECNICA" at bounding box center [330, 141] width 215 height 16
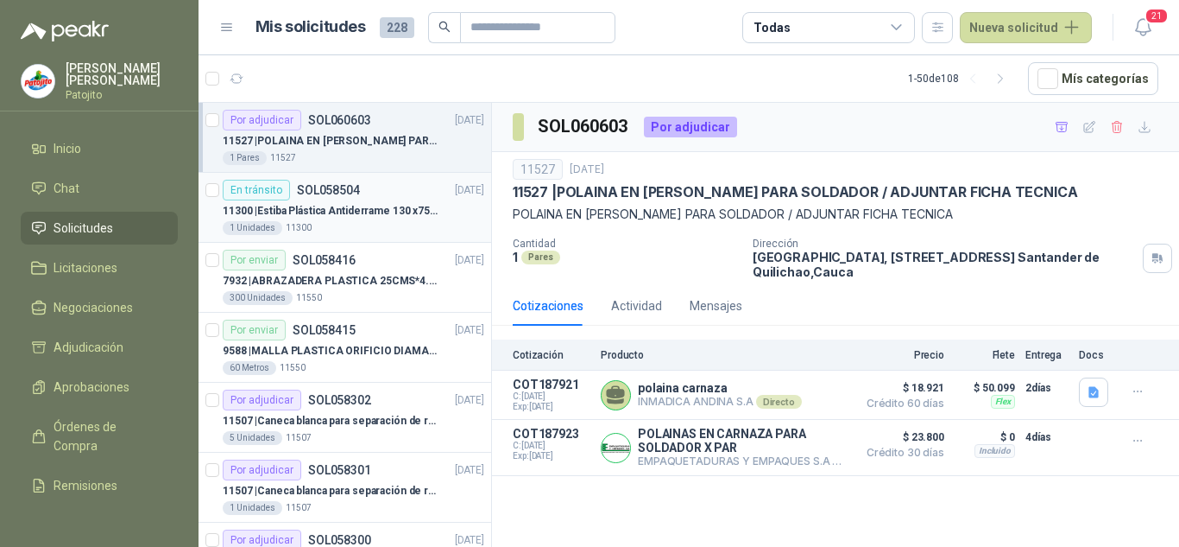
click at [351, 216] on p "11300 | Estiba Plástica Antiderrame 130 x75 CM - Capacidad 180-200 Litros" at bounding box center [330, 211] width 215 height 16
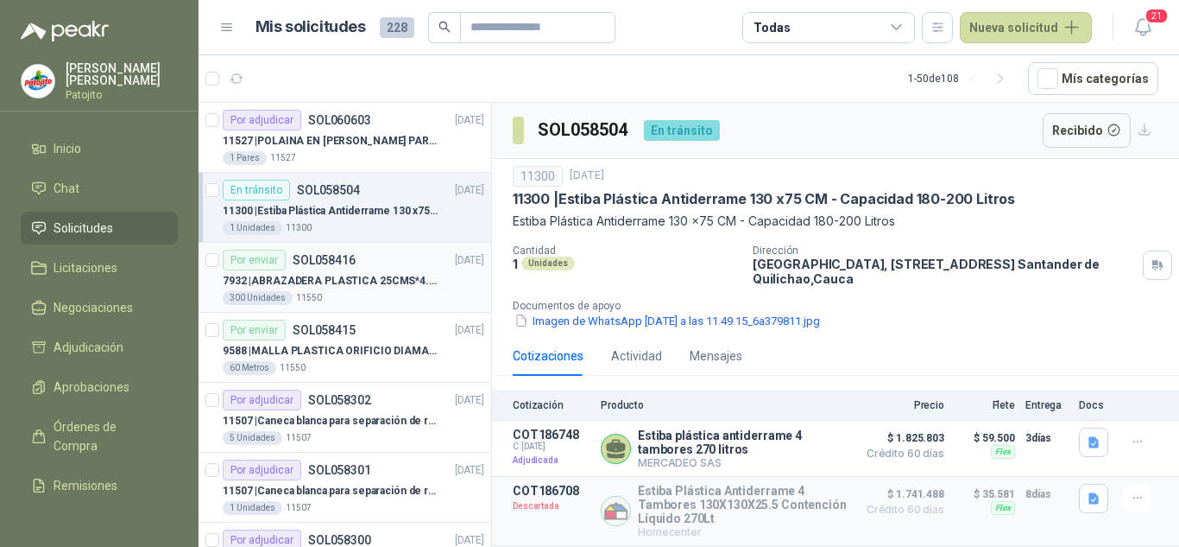
click at [336, 281] on p "7932 | ABRAZADERA PLASTICA 25CMS*4.8MM NEGRA" at bounding box center [330, 281] width 215 height 16
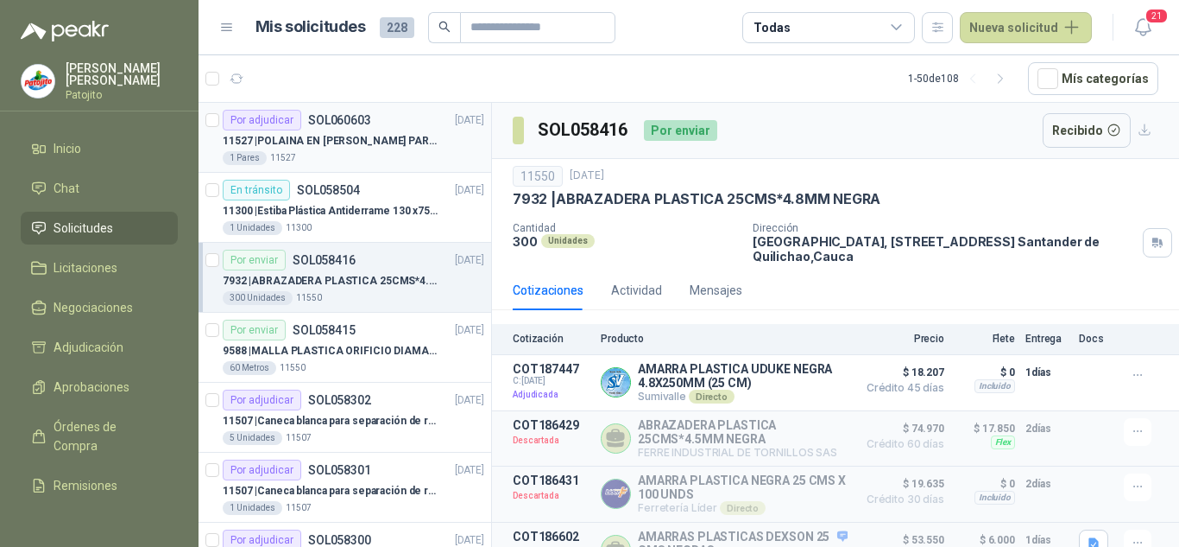
click at [351, 148] on p "11527 | POLAINA EN CARNAZA PARA SOLDADOR / ADJUNTAR FICHA TECNICA" at bounding box center [330, 141] width 215 height 16
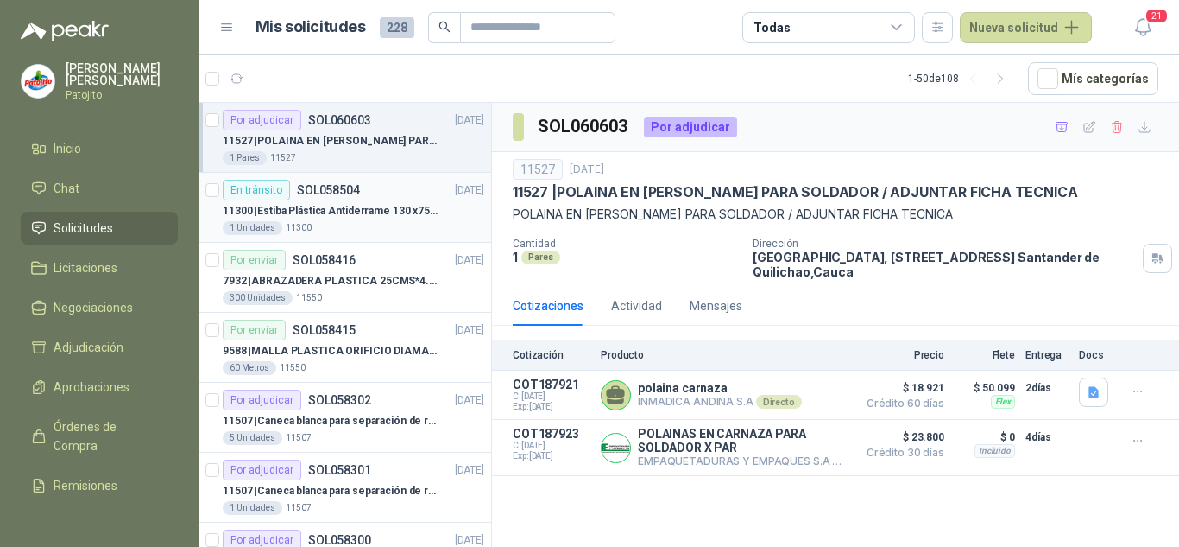
click at [383, 208] on p "11300 | Estiba Plástica Antiderrame 130 x75 CM - Capacidad 180-200 Litros" at bounding box center [330, 211] width 215 height 16
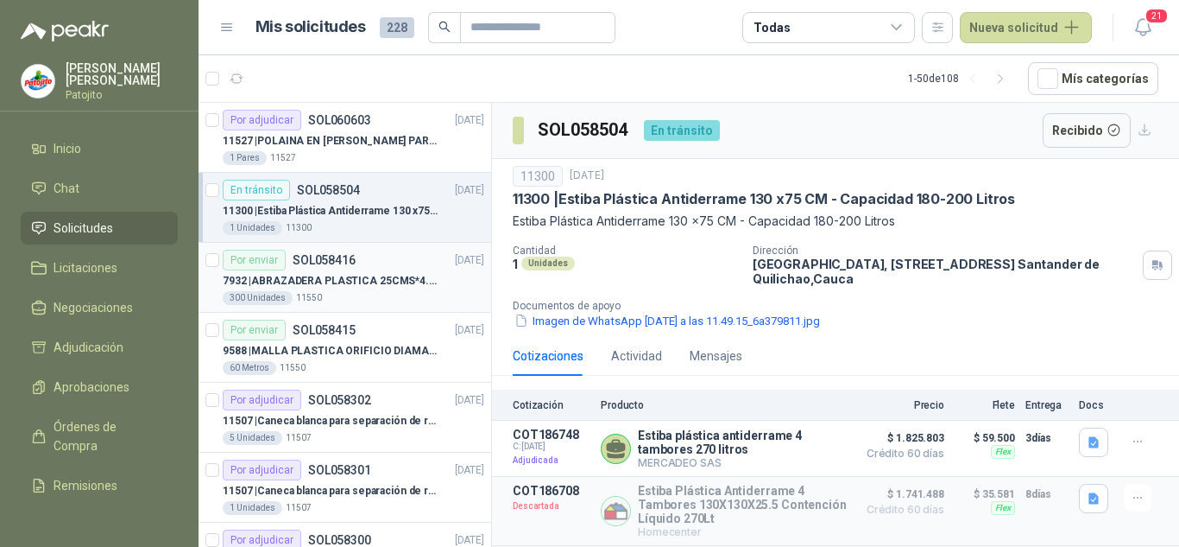
click at [390, 269] on div "Por enviar SOL058416 [DATE]" at bounding box center [354, 260] width 262 height 21
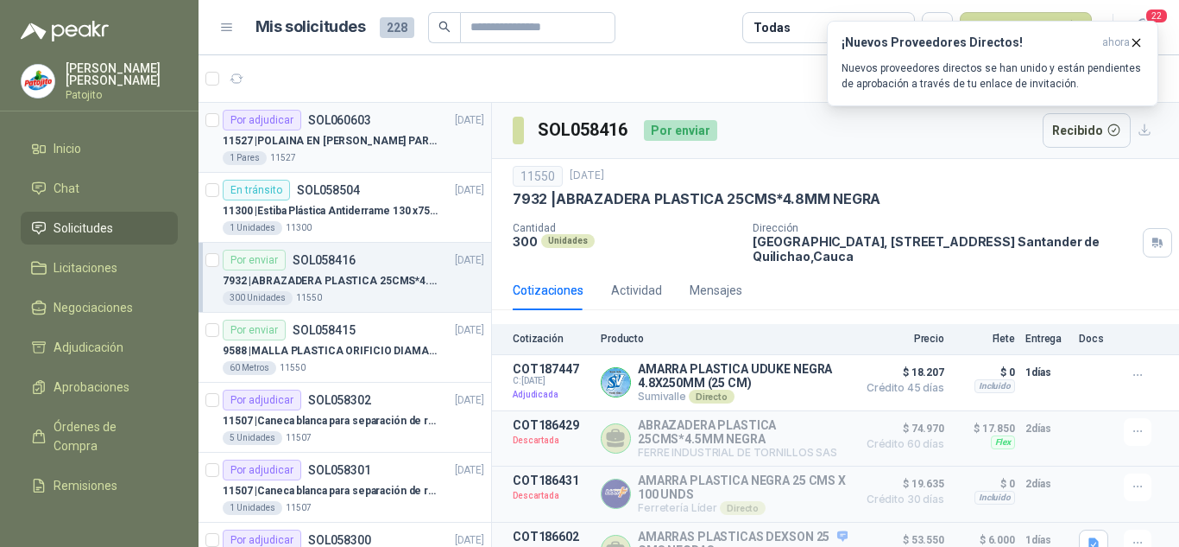
click at [325, 137] on p "11527 | POLAINA EN CARNAZA PARA SOLDADOR / ADJUNTAR FICHA TECNICA" at bounding box center [330, 141] width 215 height 16
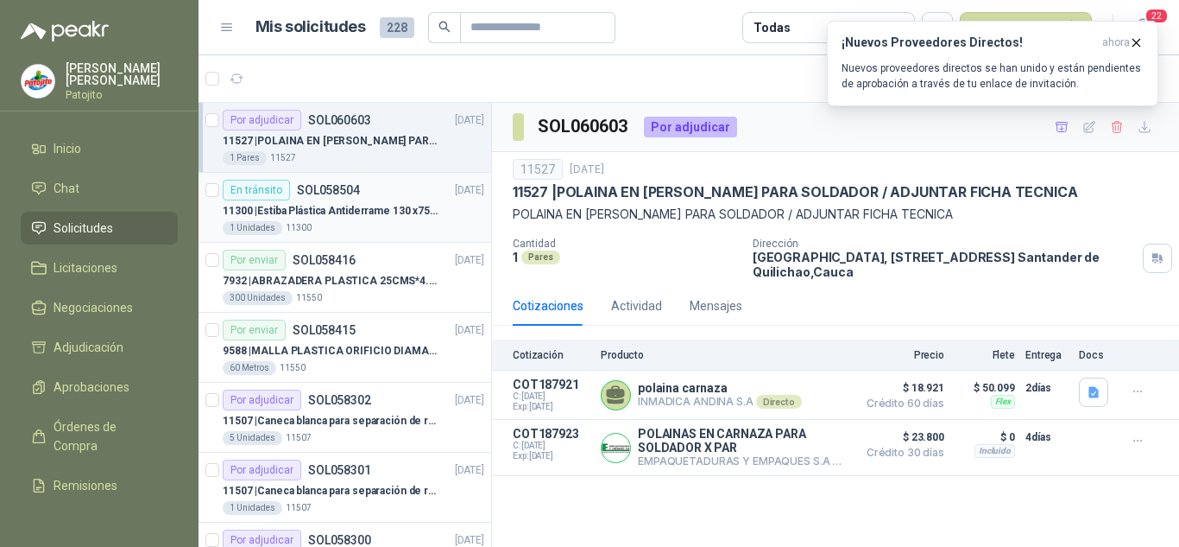
click at [347, 203] on p "11300 | Estiba Plástica Antiderrame 130 x75 CM - Capacidad 180-200 Litros" at bounding box center [330, 211] width 215 height 16
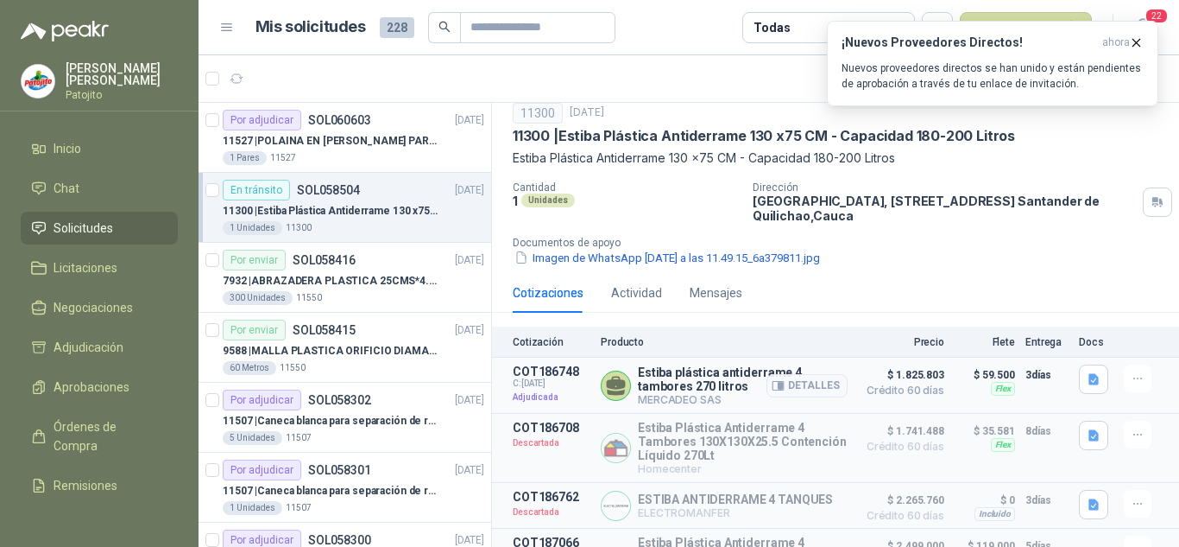
scroll to position [172, 0]
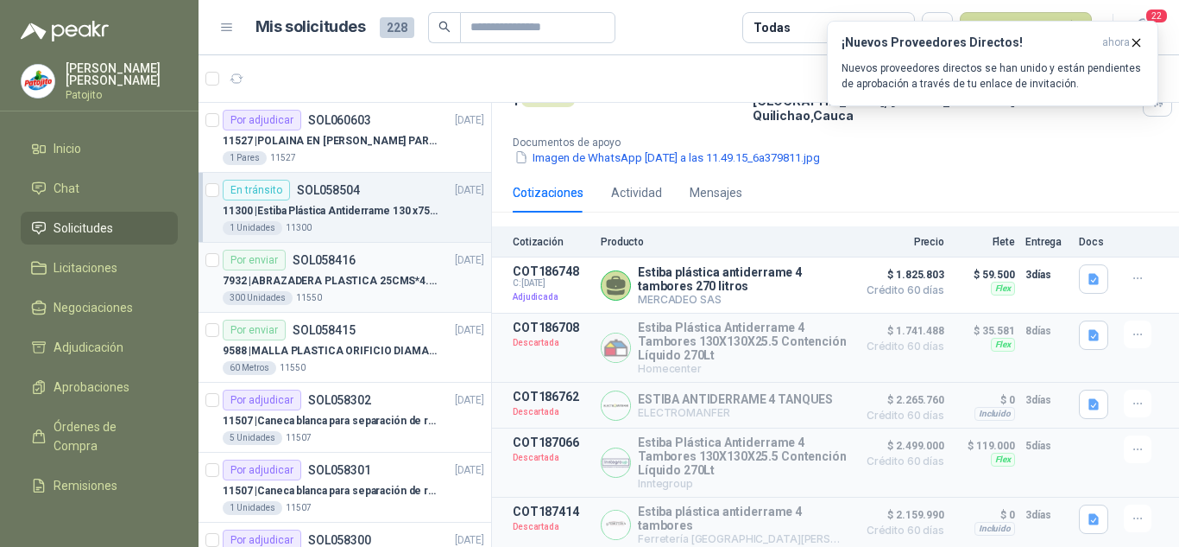
click at [345, 273] on p "7932 | ABRAZADERA PLASTICA 25CMS*4.8MM NEGRA" at bounding box center [330, 281] width 215 height 16
